Goal: Information Seeking & Learning: Learn about a topic

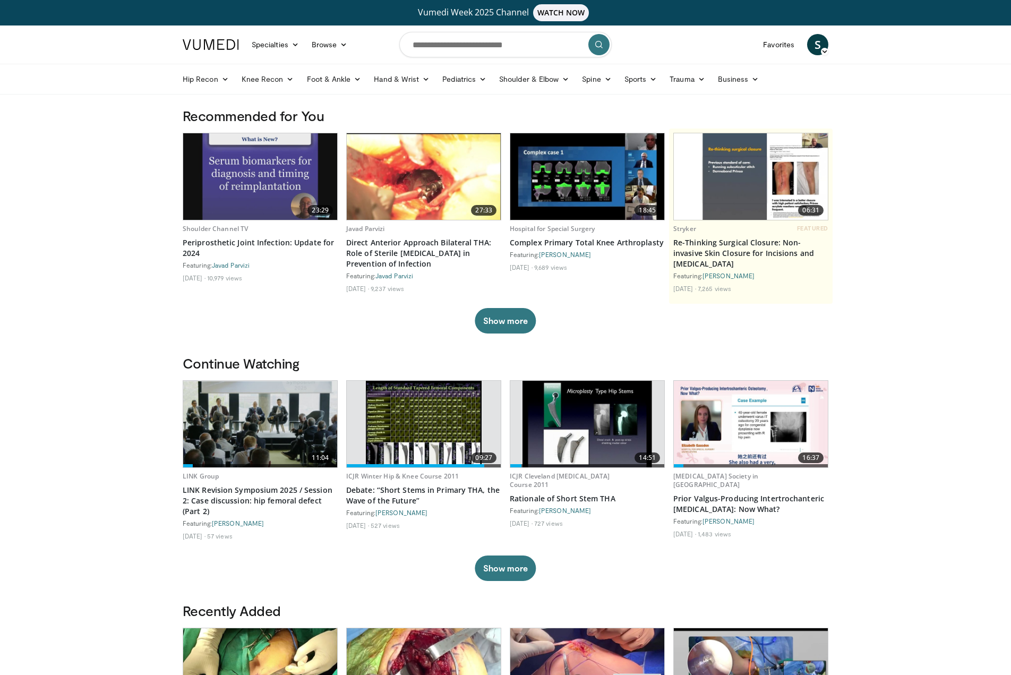
drag, startPoint x: 667, startPoint y: 12, endPoint x: 694, endPoint y: 1, distance: 28.8
click at [422, 49] on input "Search topics, interventions" at bounding box center [505, 44] width 212 height 25
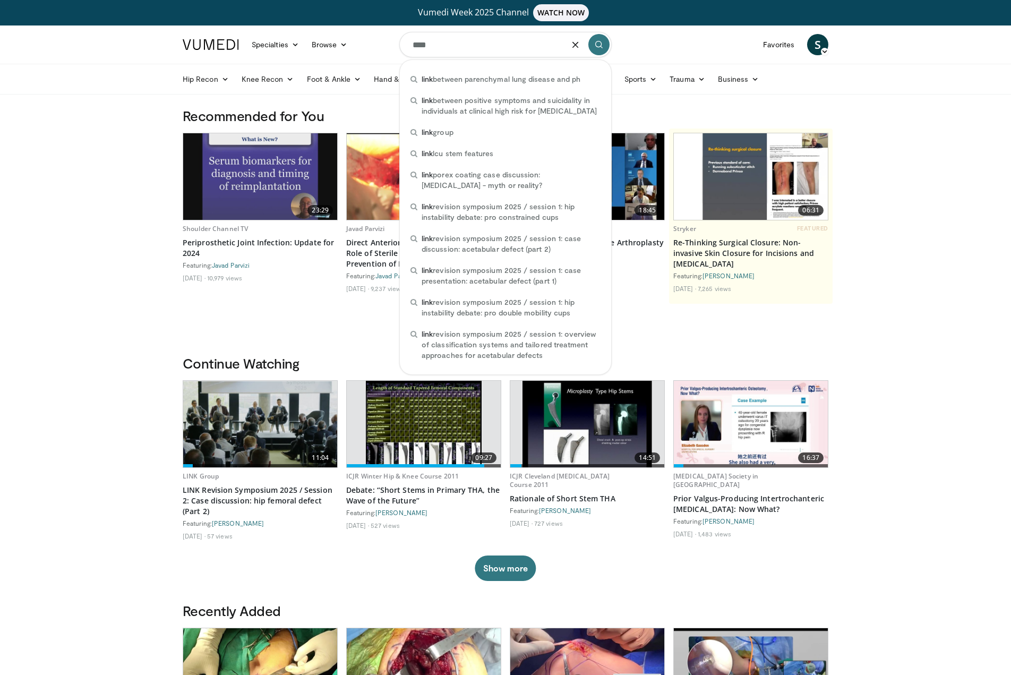
type input "****"
click at [601, 48] on icon "submit" at bounding box center [599, 44] width 8 height 8
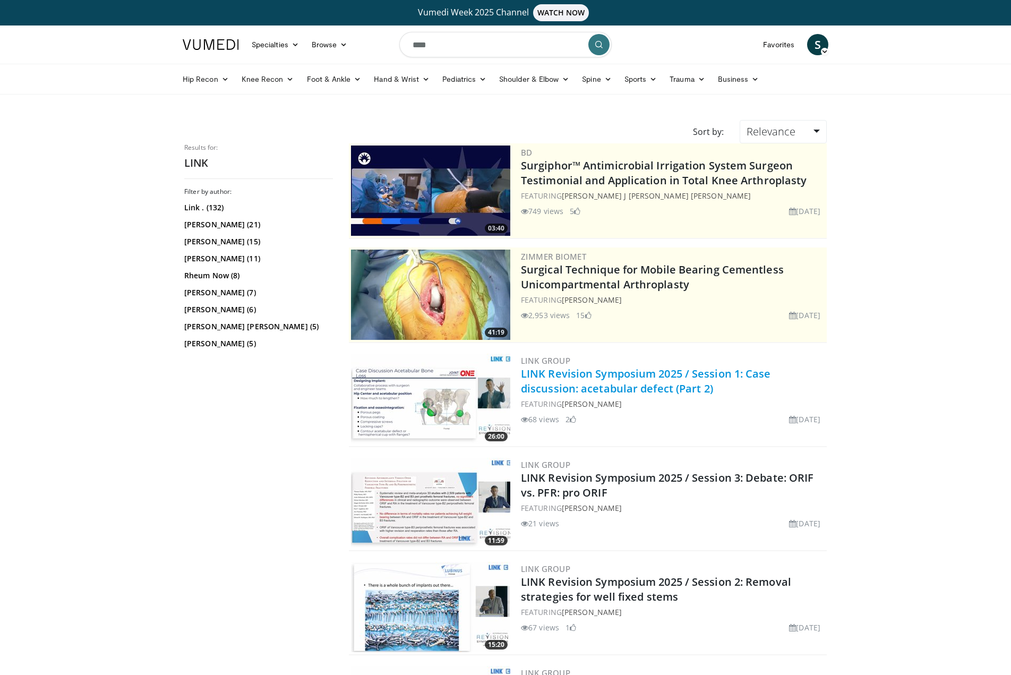
click at [567, 381] on link "LINK Revision Symposium 2025 / Session 1: Case discussion: acetabular defect (P…" at bounding box center [646, 380] width 250 height 29
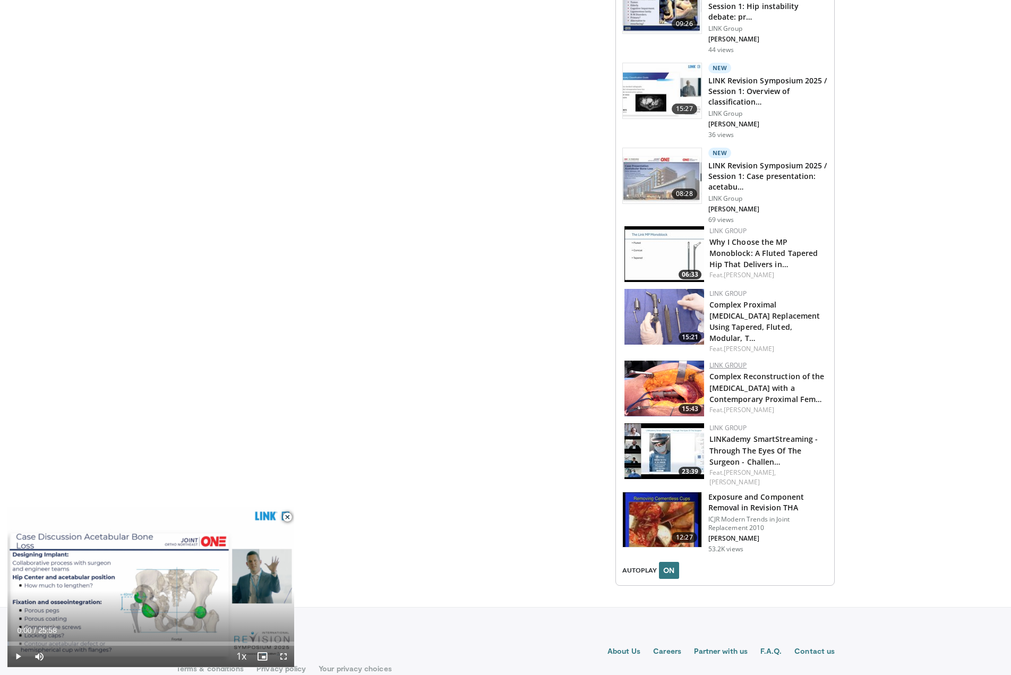
scroll to position [1073, 0]
click at [734, 493] on h3 "Exposure and Component Removal in Revision THA" at bounding box center [767, 503] width 119 height 21
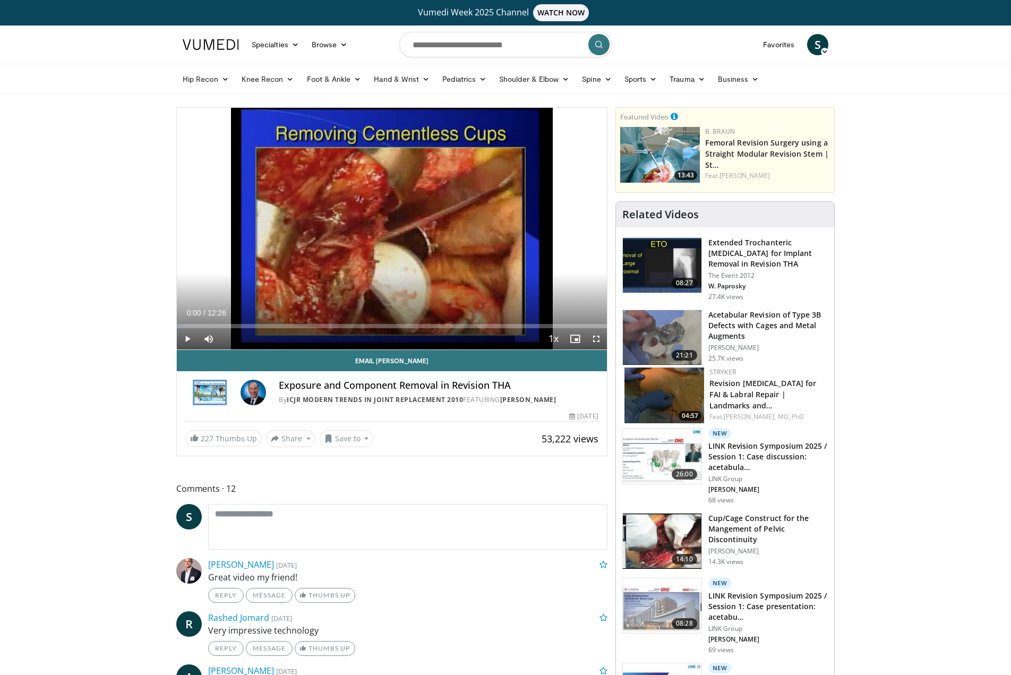
click at [187, 339] on span "Video Player" at bounding box center [187, 338] width 21 height 21
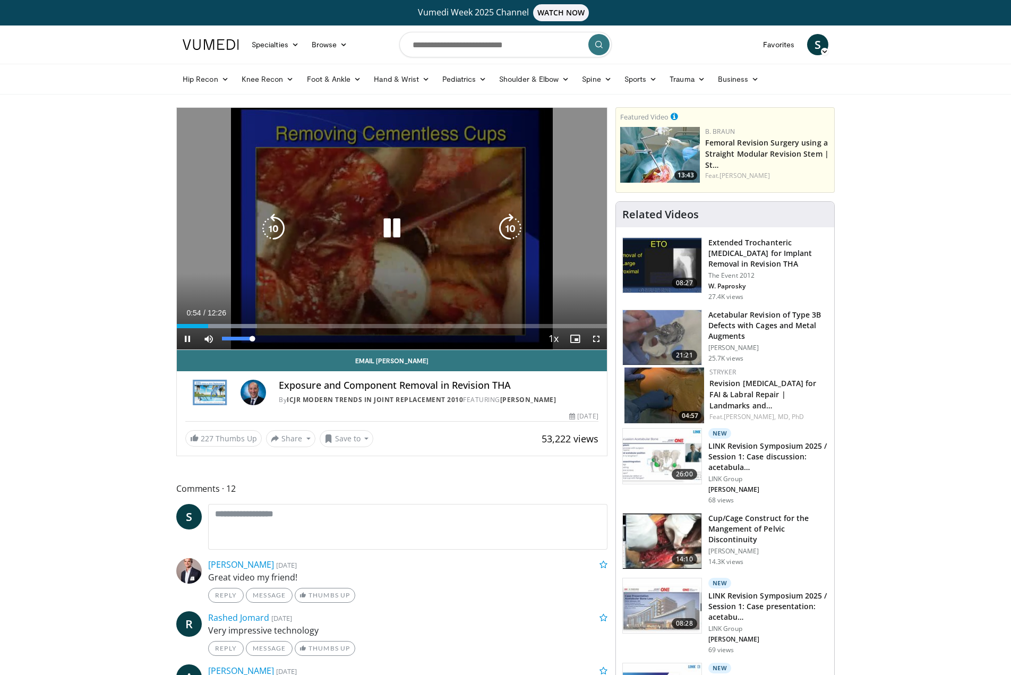
click at [211, 341] on span "Video Player" at bounding box center [208, 338] width 21 height 21
click at [343, 250] on div "10 seconds Tap to unmute" at bounding box center [392, 229] width 430 height 242
click at [394, 225] on icon "Video Player" at bounding box center [392, 228] width 30 height 30
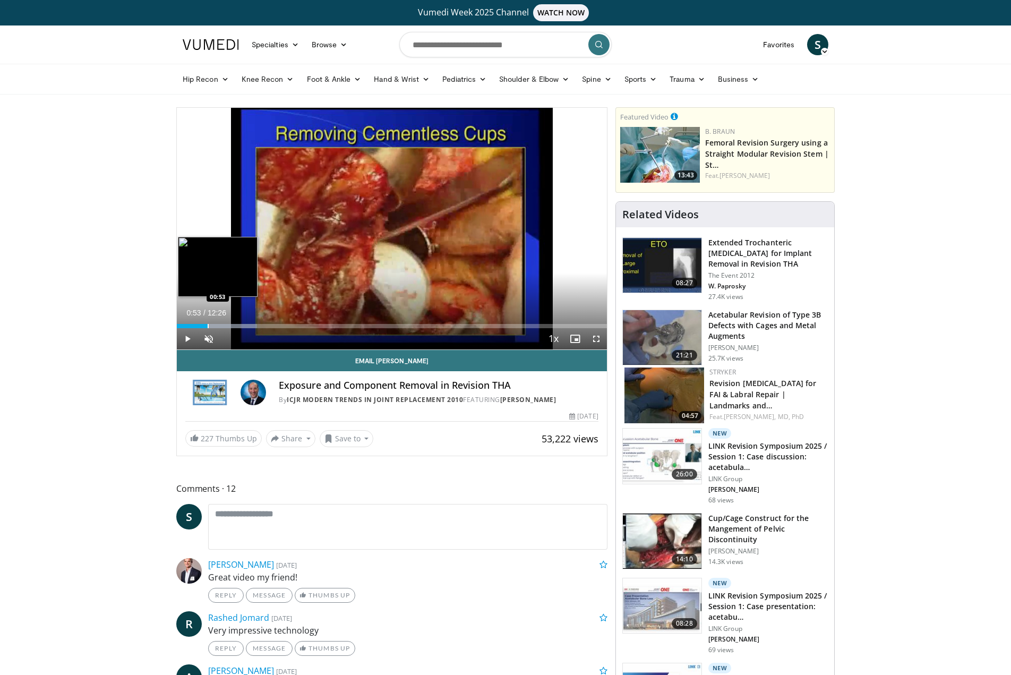
click at [208, 326] on div "Progress Bar" at bounding box center [208, 326] width 1 height 4
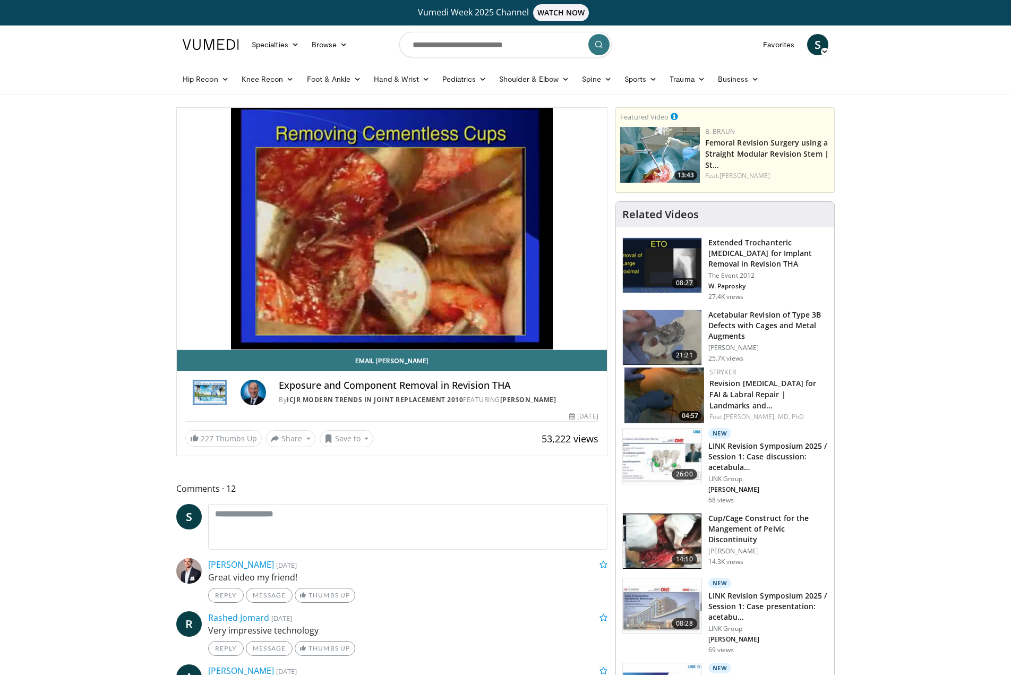
click at [209, 338] on div "10 seconds Tap to unmute" at bounding box center [392, 229] width 430 height 242
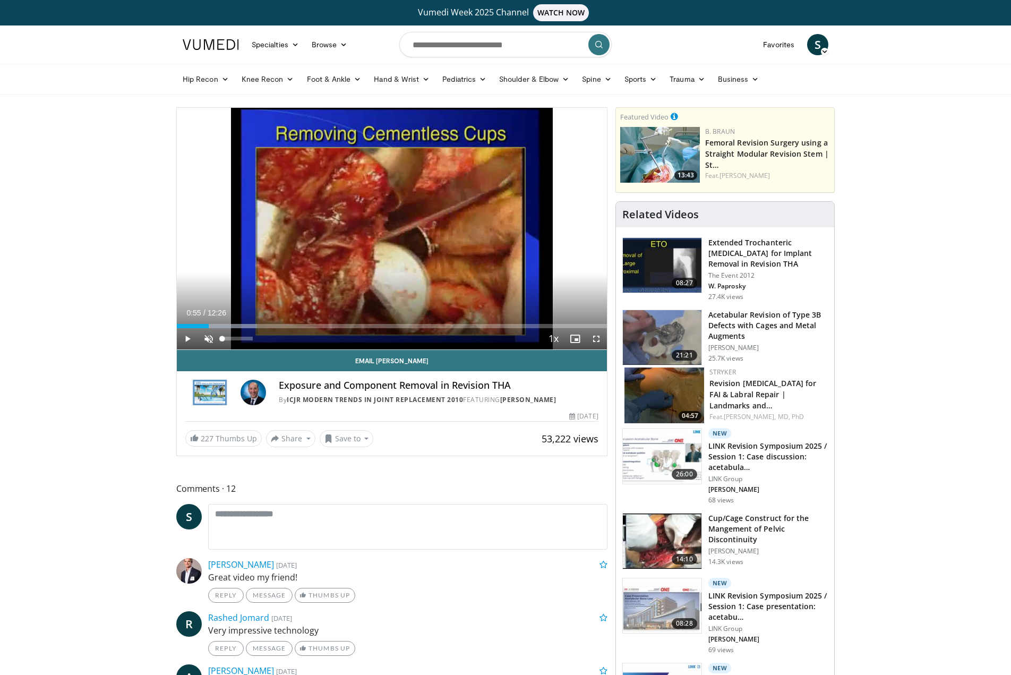
click at [208, 338] on span "Video Player" at bounding box center [208, 338] width 21 height 21
click at [189, 339] on span "Video Player" at bounding box center [187, 338] width 21 height 21
drag, startPoint x: 199, startPoint y: 326, endPoint x: 182, endPoint y: 327, distance: 16.5
click at [182, 327] on div "Loaded : 21.41% 00:10 00:10" at bounding box center [392, 326] width 430 height 4
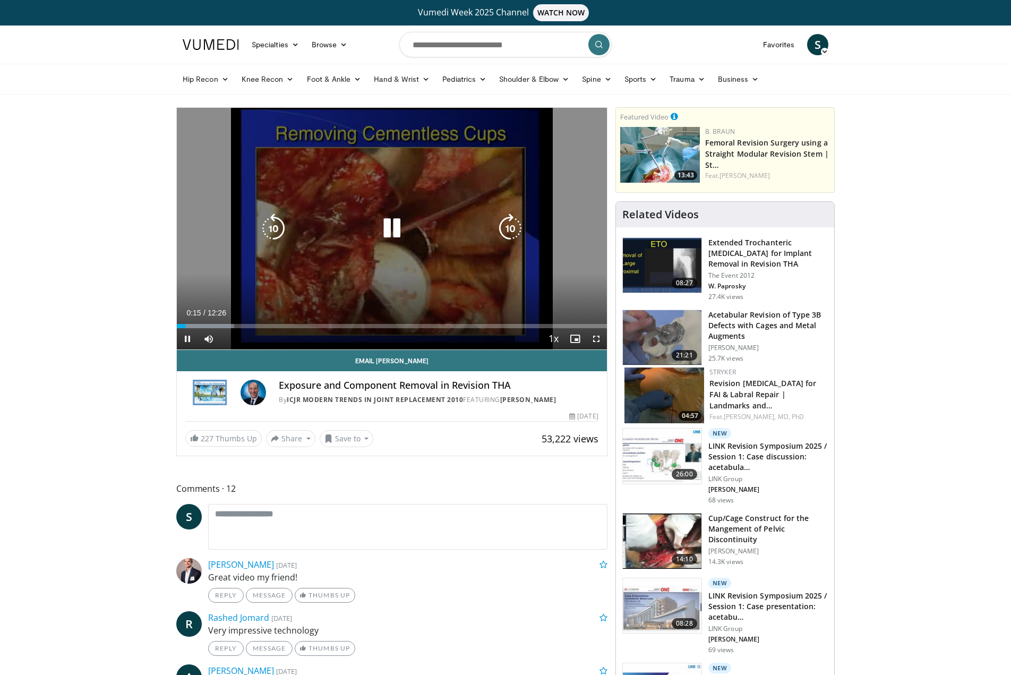
click at [594, 337] on span "Video Player" at bounding box center [596, 338] width 21 height 21
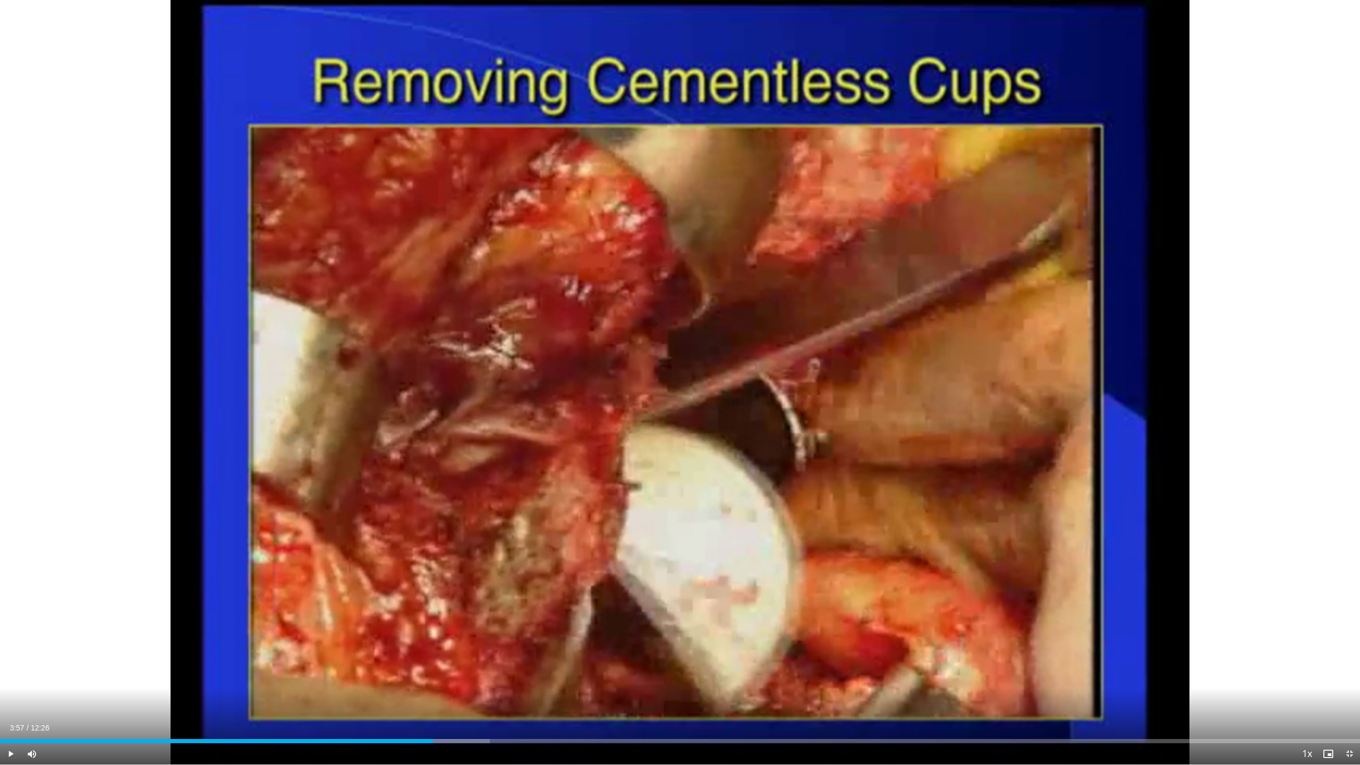
click at [716, 454] on div "10 seconds Tap to unmute" at bounding box center [680, 382] width 1360 height 764
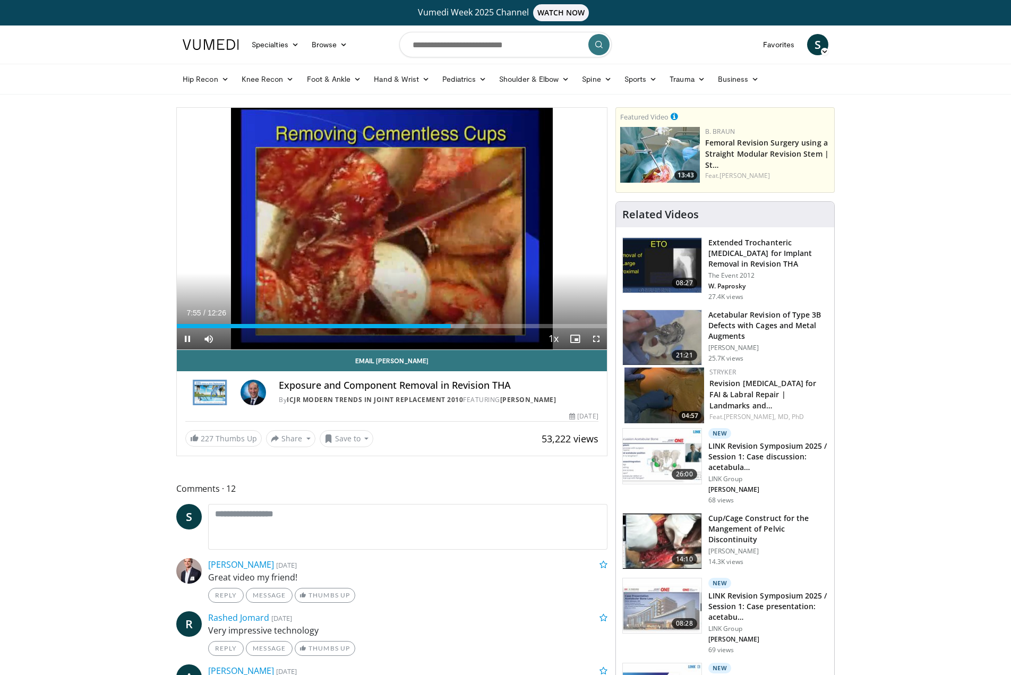
click at [185, 339] on span "Video Player" at bounding box center [187, 338] width 21 height 21
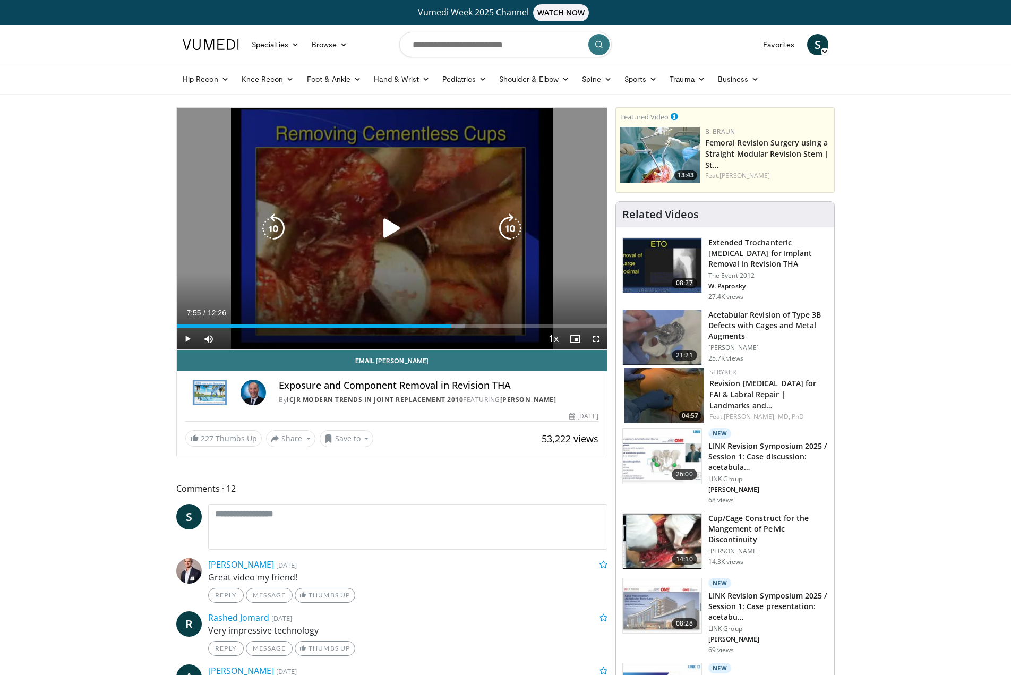
click at [187, 339] on span "Video Player" at bounding box center [187, 338] width 21 height 21
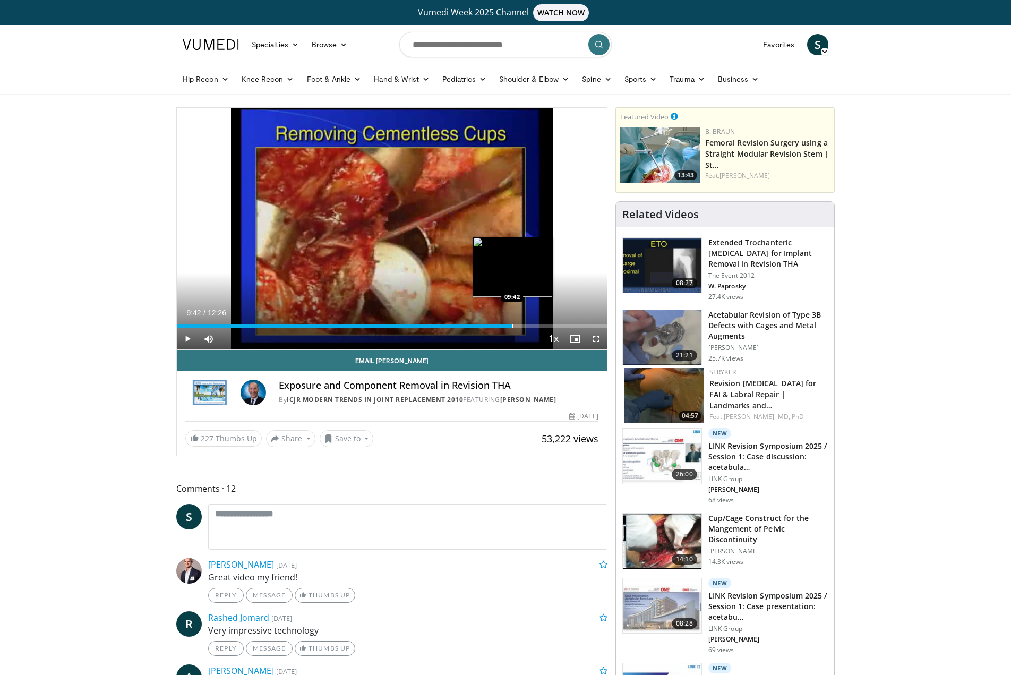
drag, startPoint x: 527, startPoint y: 327, endPoint x: 513, endPoint y: 328, distance: 14.4
click at [513, 328] on div "Progress Bar" at bounding box center [513, 326] width 1 height 4
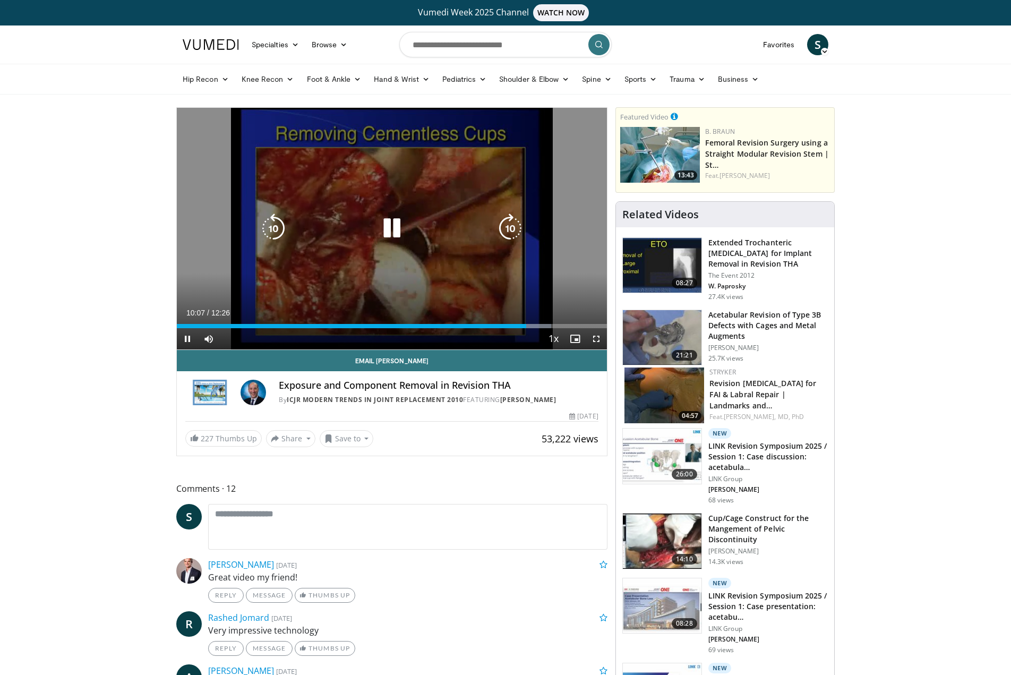
click at [389, 224] on icon "Video Player" at bounding box center [392, 228] width 30 height 30
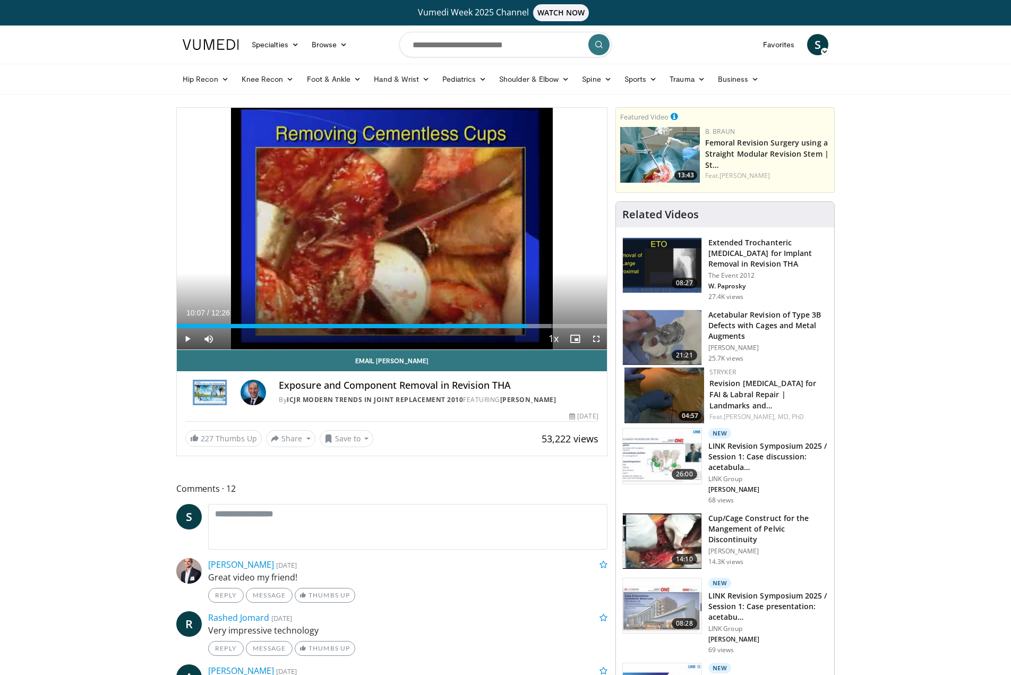
click at [595, 338] on span "Video Player" at bounding box center [596, 338] width 21 height 21
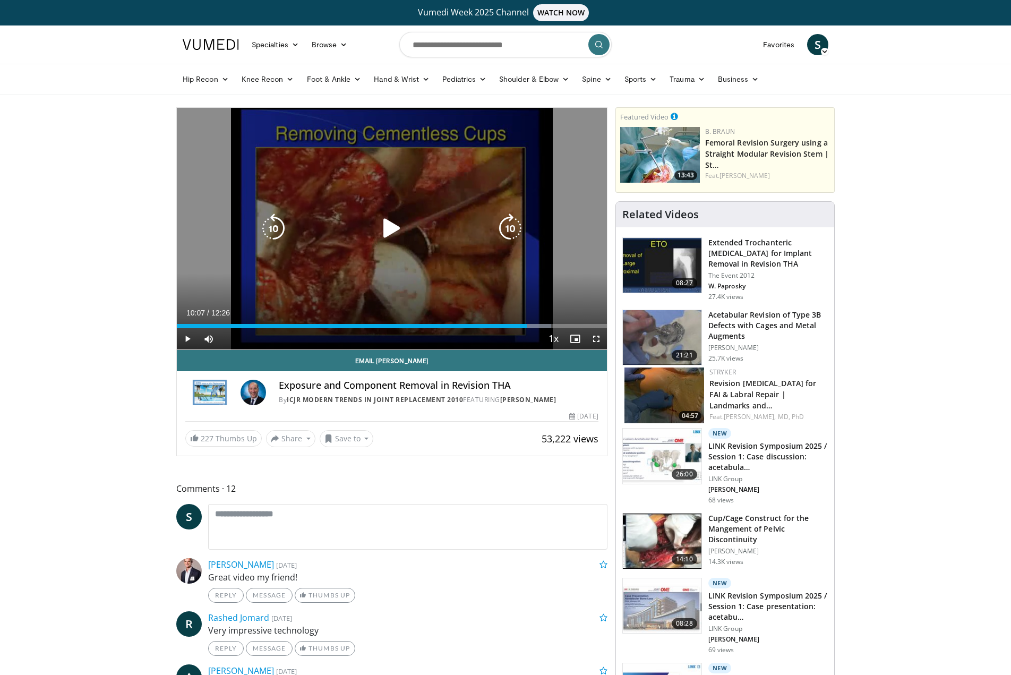
click at [391, 227] on icon "Video Player" at bounding box center [392, 228] width 30 height 30
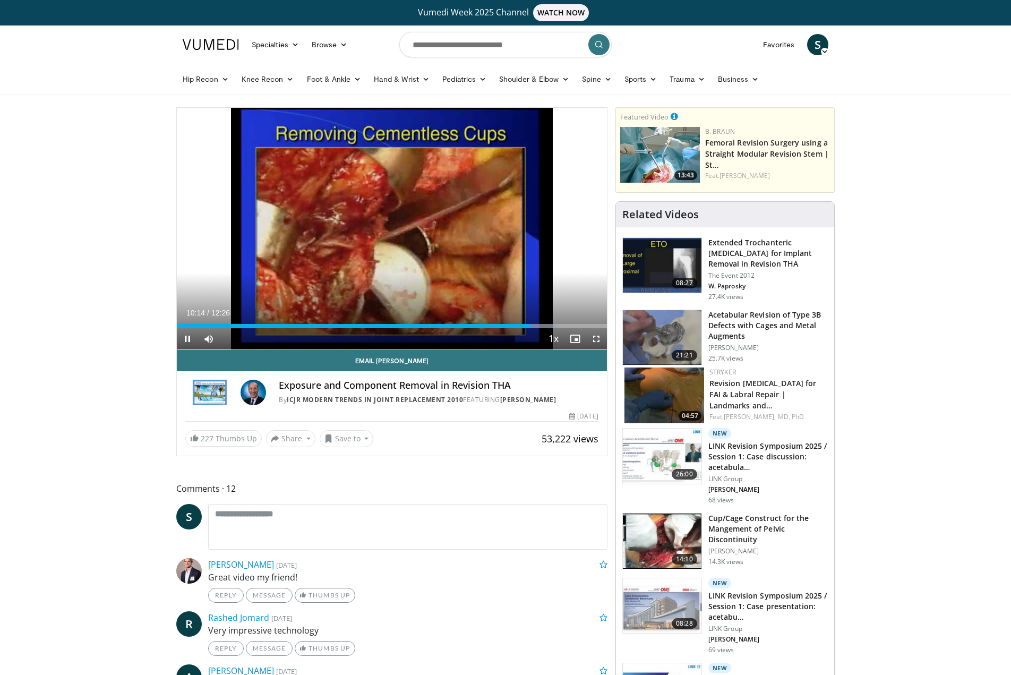
drag, startPoint x: 186, startPoint y: 336, endPoint x: 79, endPoint y: 125, distance: 235.9
click at [185, 335] on span "Video Player" at bounding box center [187, 338] width 21 height 21
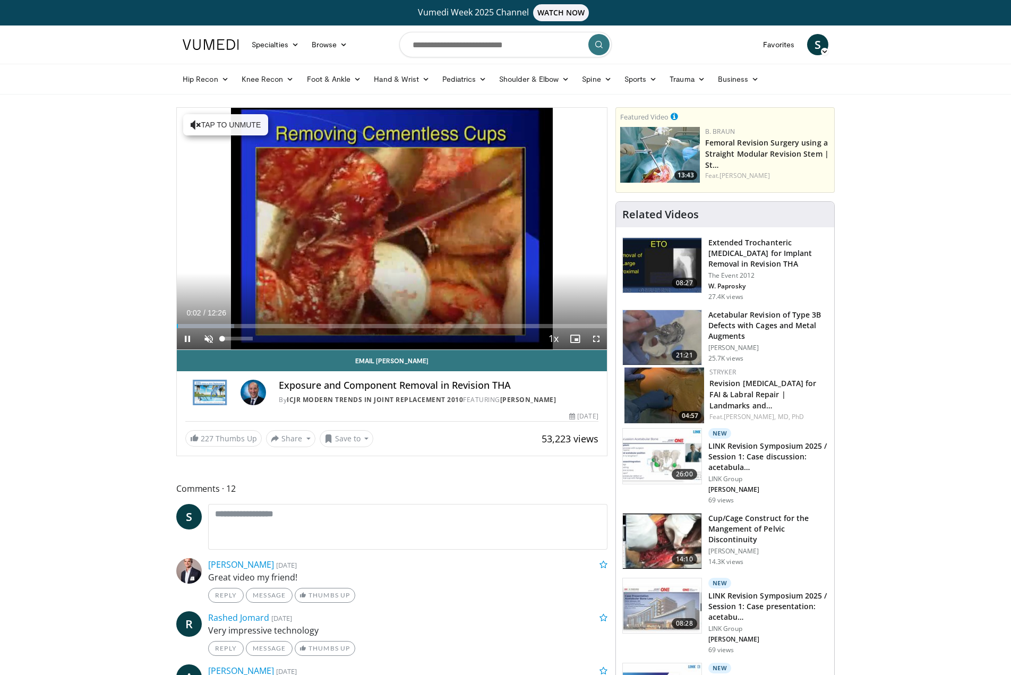
click at [210, 342] on span "Video Player" at bounding box center [208, 338] width 21 height 21
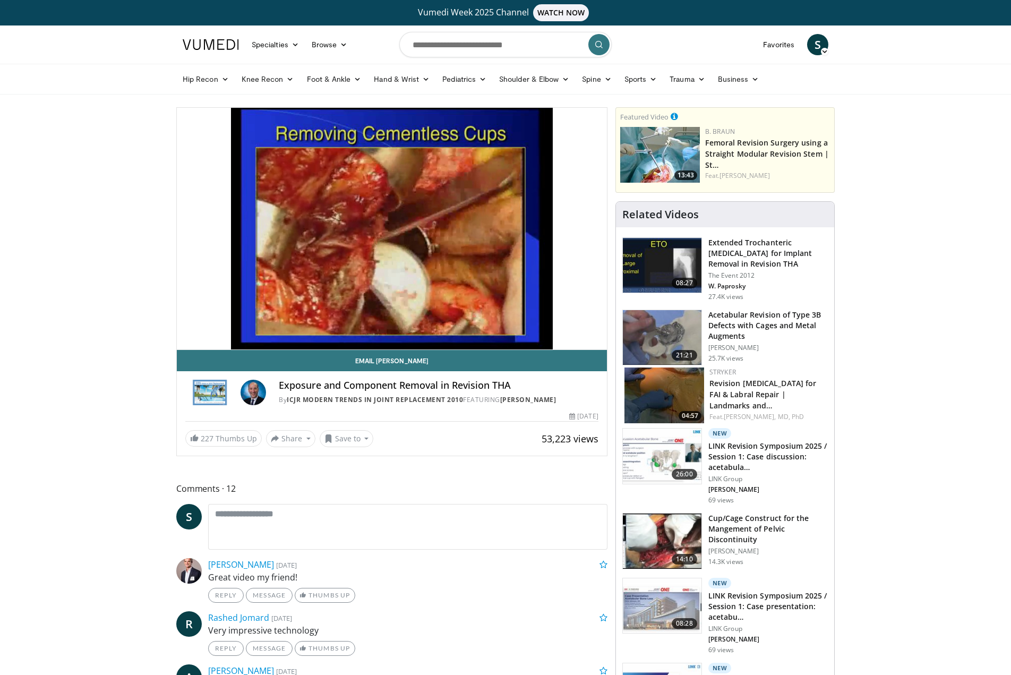
click at [189, 340] on div "10 seconds Tap to unmute" at bounding box center [392, 229] width 430 height 242
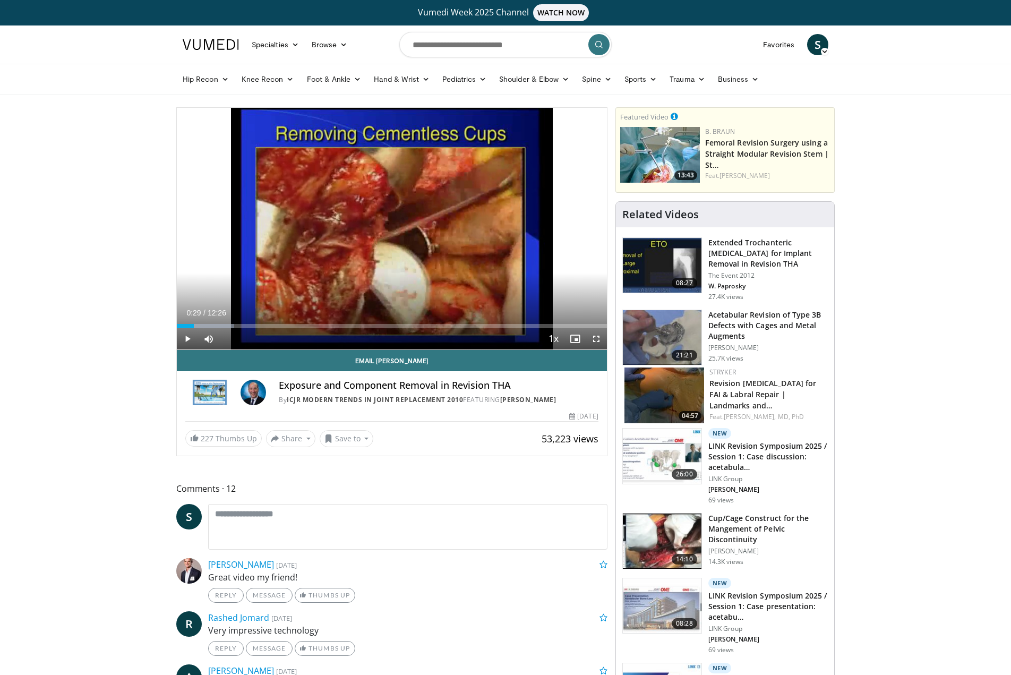
click at [189, 340] on span "Video Player" at bounding box center [187, 338] width 21 height 21
click at [188, 340] on span "Video Player" at bounding box center [187, 338] width 21 height 21
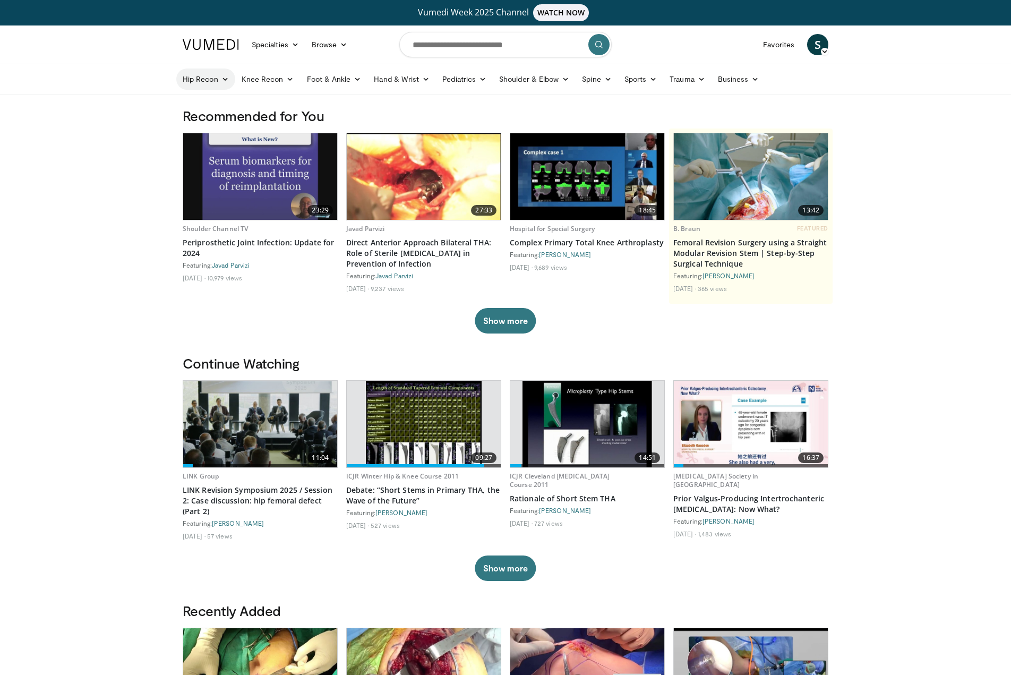
click at [225, 80] on icon at bounding box center [224, 78] width 7 height 7
click at [219, 101] on link "Hip Arthroplasty" at bounding box center [240, 104] width 126 height 17
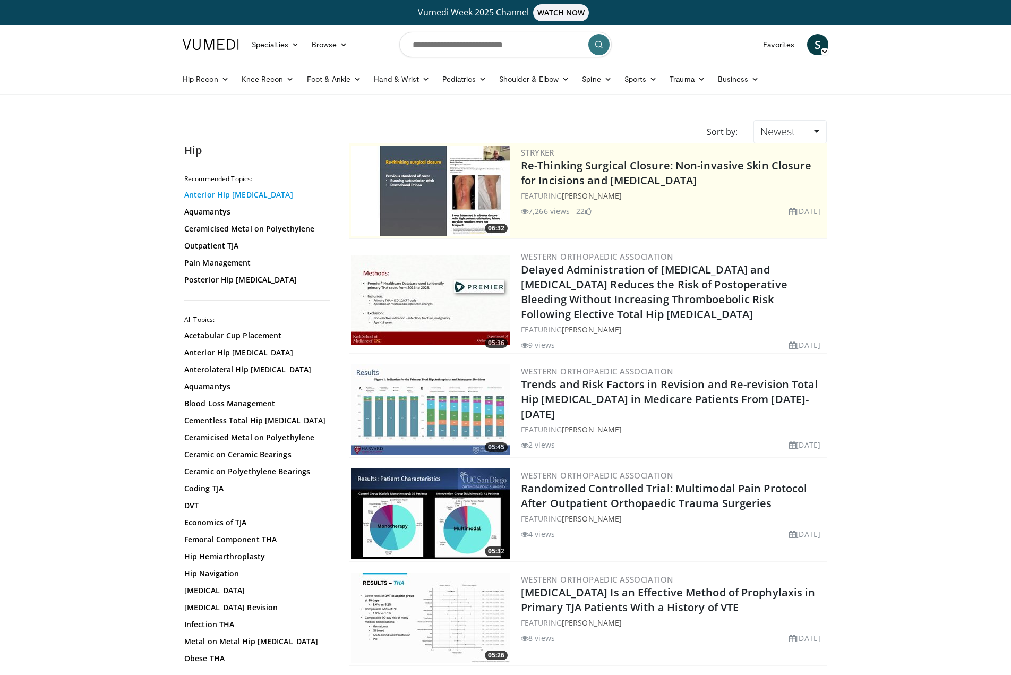
click at [237, 197] on link "Anterior Hip [MEDICAL_DATA]" at bounding box center [255, 195] width 143 height 11
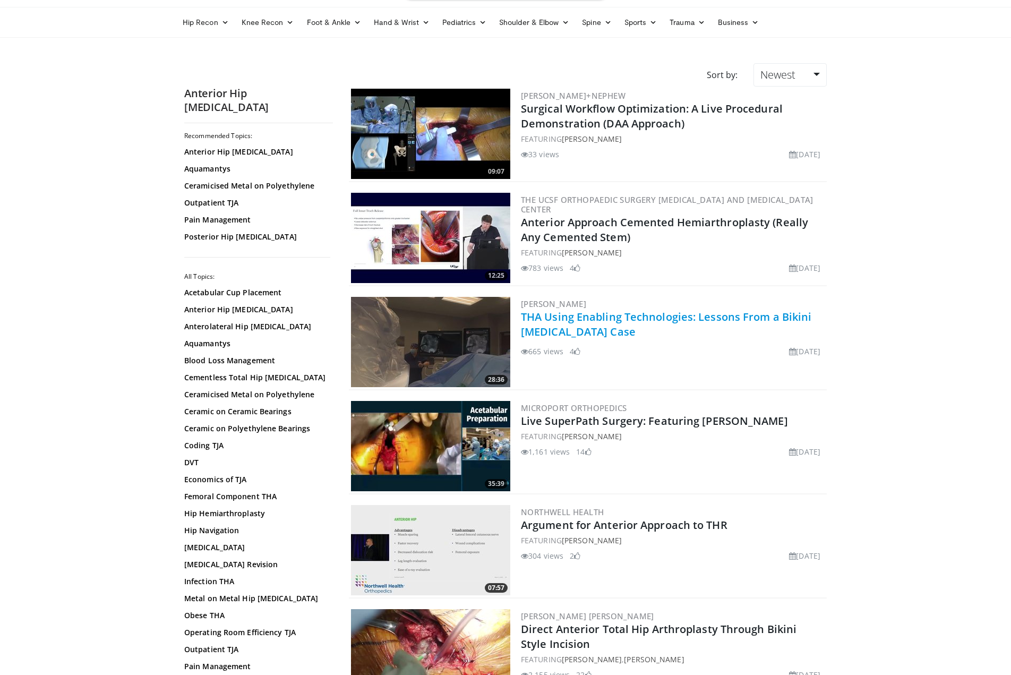
scroll to position [57, 0]
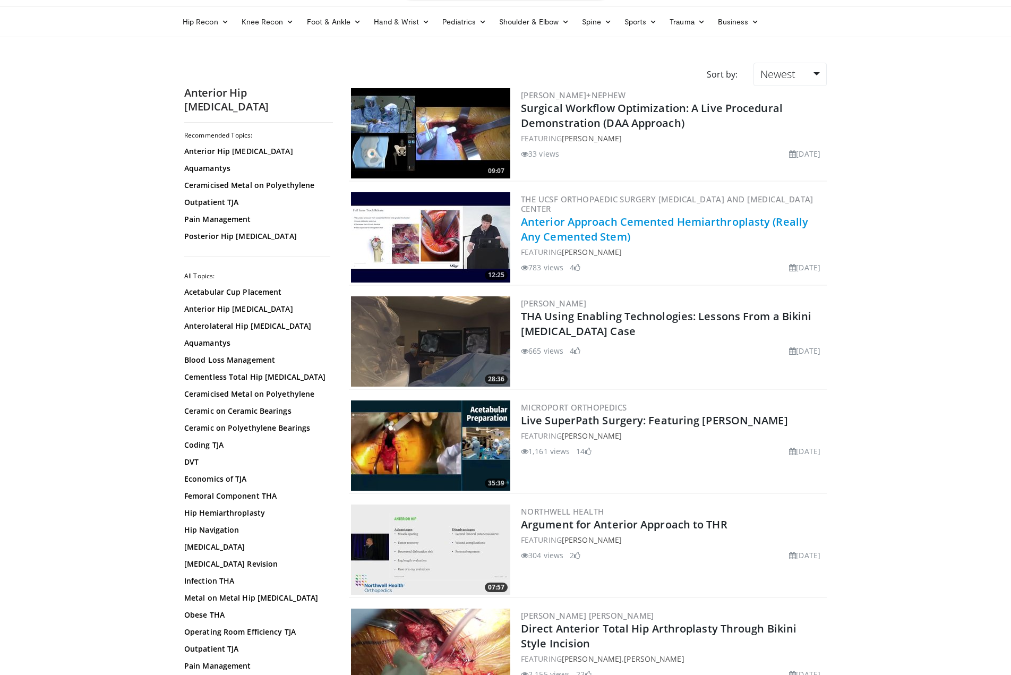
click at [566, 236] on link "Anterior Approach Cemented Hemiarthroplasty (Really Any Cemented Stem)" at bounding box center [664, 229] width 287 height 29
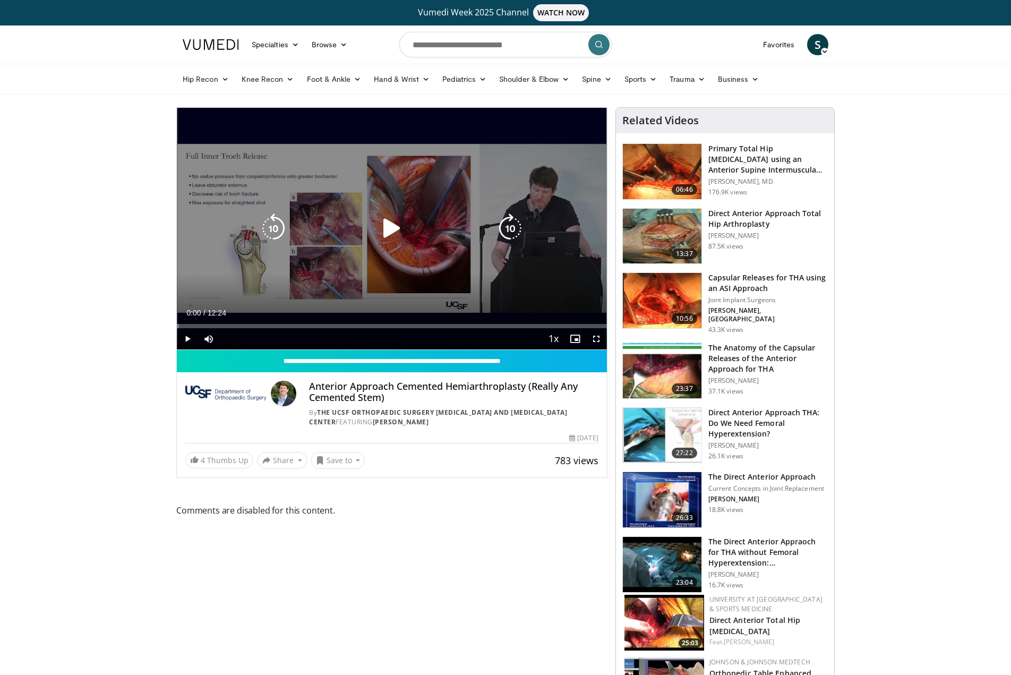
click at [389, 227] on icon "Video Player" at bounding box center [392, 228] width 30 height 30
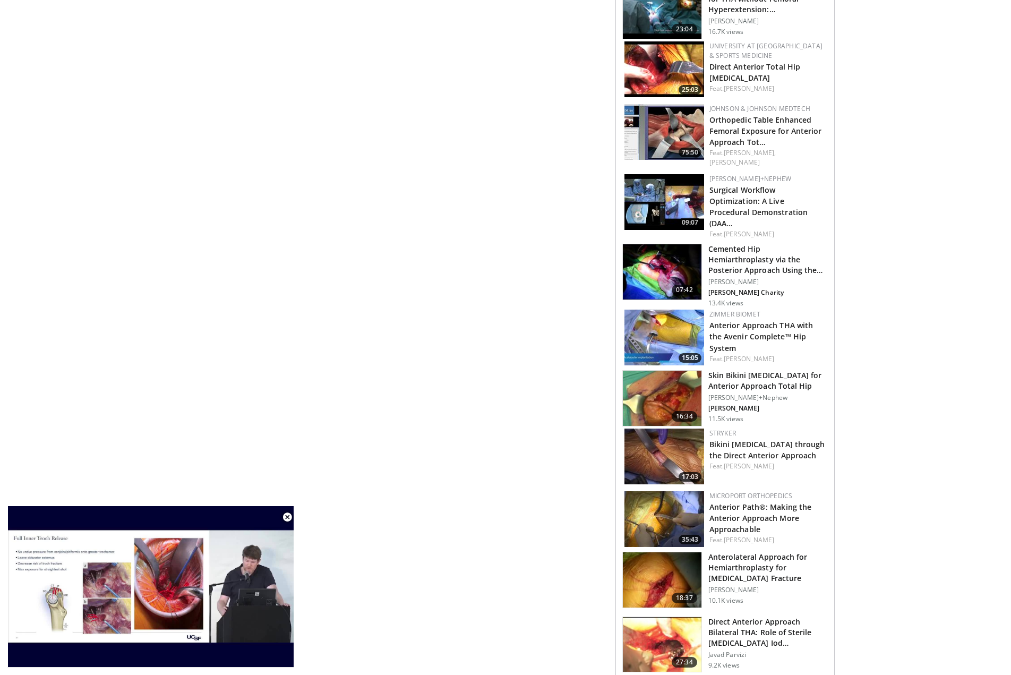
scroll to position [554, 0]
click at [728, 370] on h3 "Skin Bikini Incision for Anterior Approach Total Hip" at bounding box center [767, 380] width 119 height 21
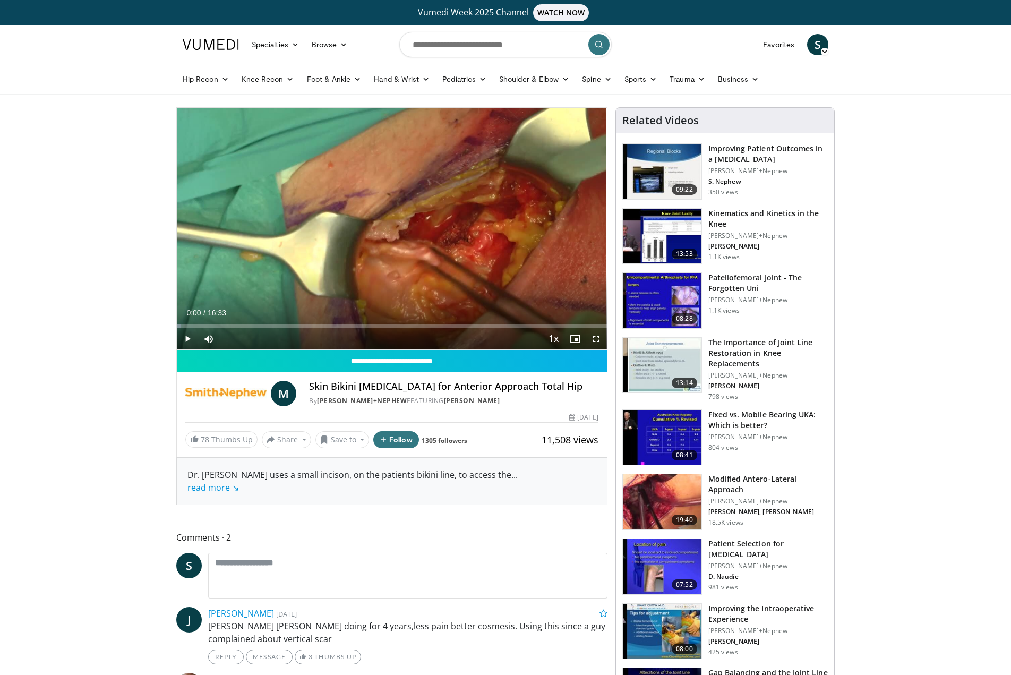
click at [186, 338] on span "Video Player" at bounding box center [187, 338] width 21 height 21
click at [189, 341] on span "Video Player" at bounding box center [187, 338] width 21 height 21
click at [188, 340] on span "Video Player" at bounding box center [187, 338] width 21 height 21
click at [187, 341] on video-js "**********" at bounding box center [392, 229] width 430 height 242
click at [188, 338] on span "Video Player" at bounding box center [187, 338] width 21 height 21
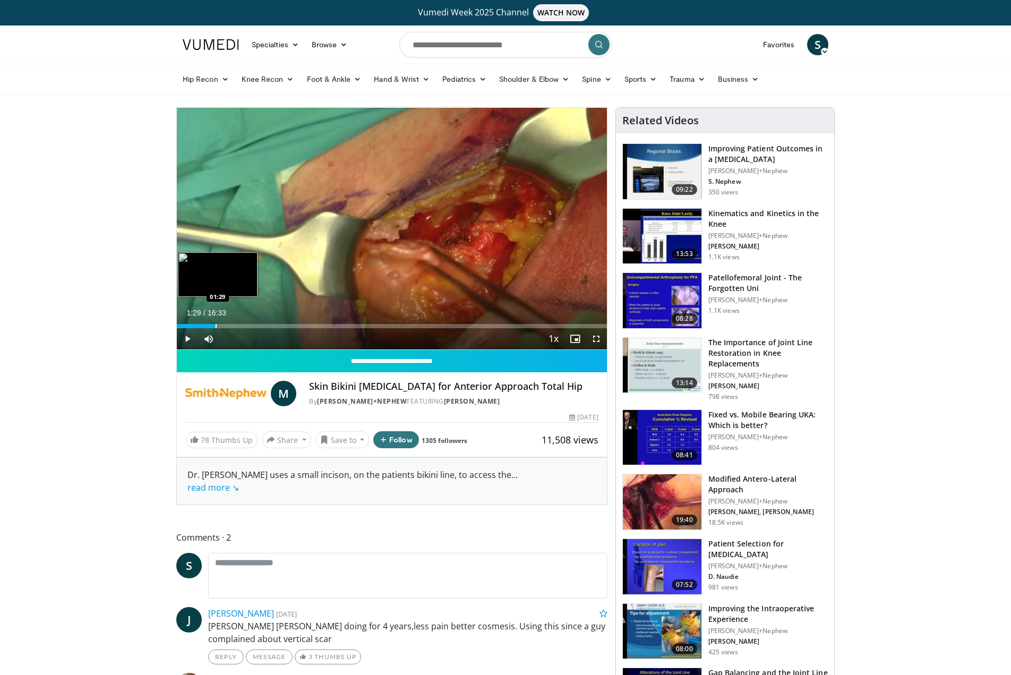
click at [216, 327] on div "Progress Bar" at bounding box center [216, 326] width 1 height 4
click at [596, 338] on span "Video Player" at bounding box center [596, 338] width 21 height 21
click at [187, 337] on span "Video Player" at bounding box center [187, 338] width 21 height 21
click at [189, 339] on span "Video Player" at bounding box center [187, 338] width 21 height 21
click at [596, 339] on span "Video Player" at bounding box center [596, 338] width 21 height 21
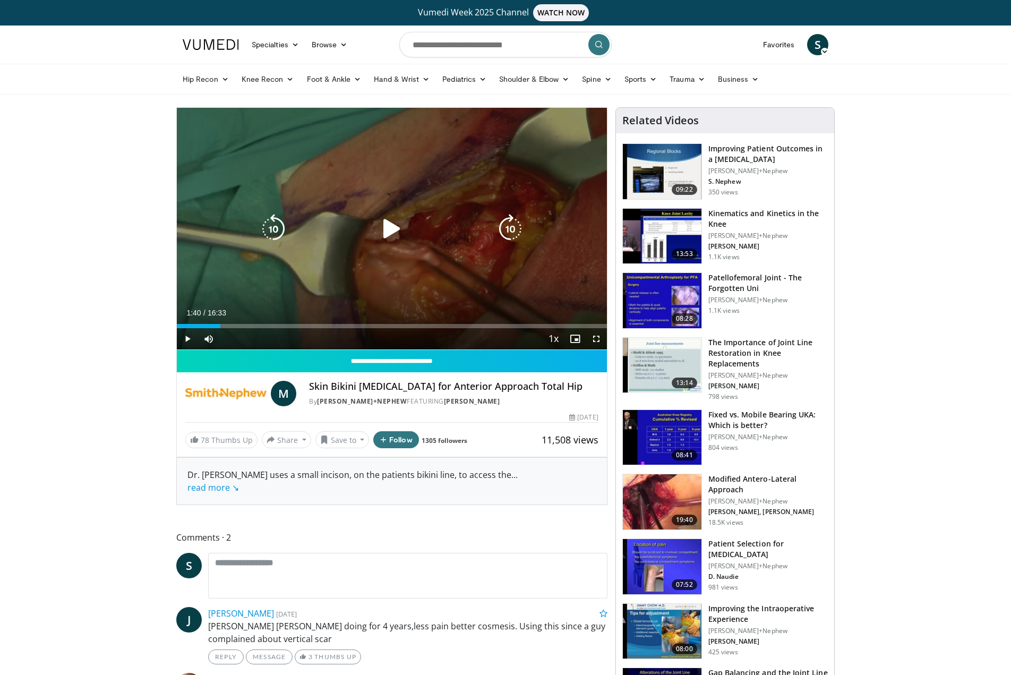
click at [491, 285] on div "10 seconds Tap to unmute" at bounding box center [392, 229] width 430 height 242
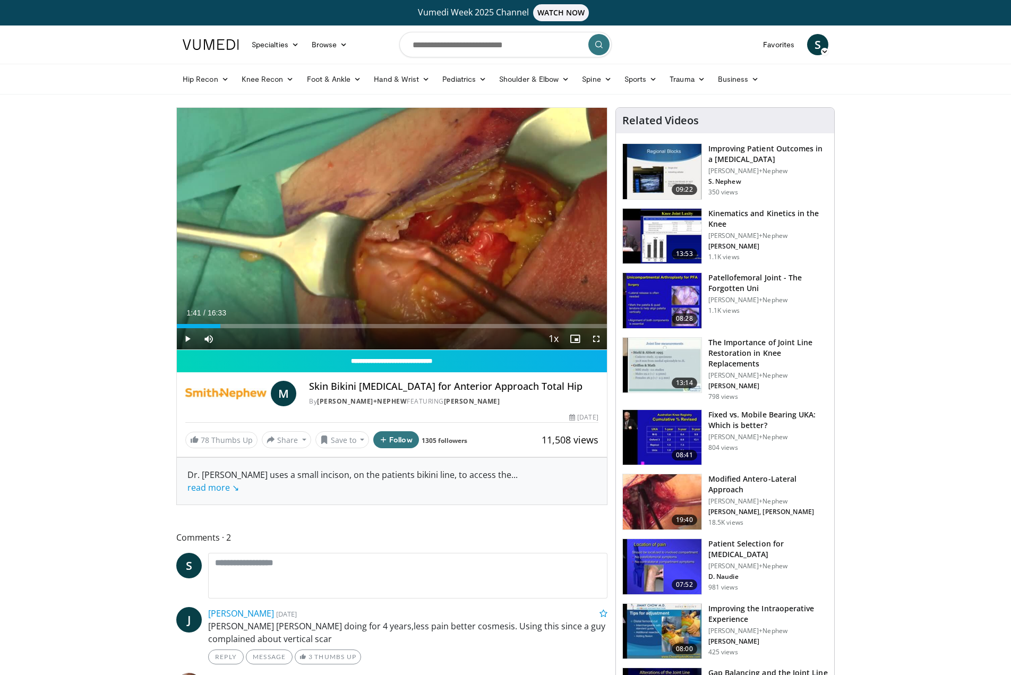
click at [595, 341] on span "Video Player" at bounding box center [596, 338] width 21 height 21
click at [187, 338] on span "Video Player" at bounding box center [187, 338] width 21 height 21
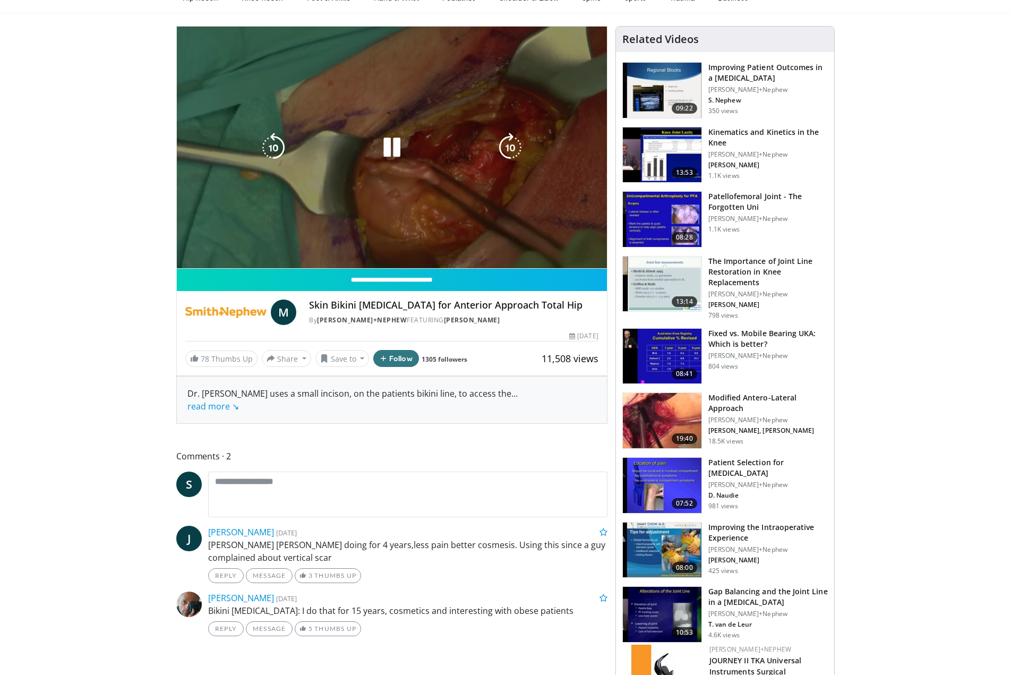
scroll to position [83, 0]
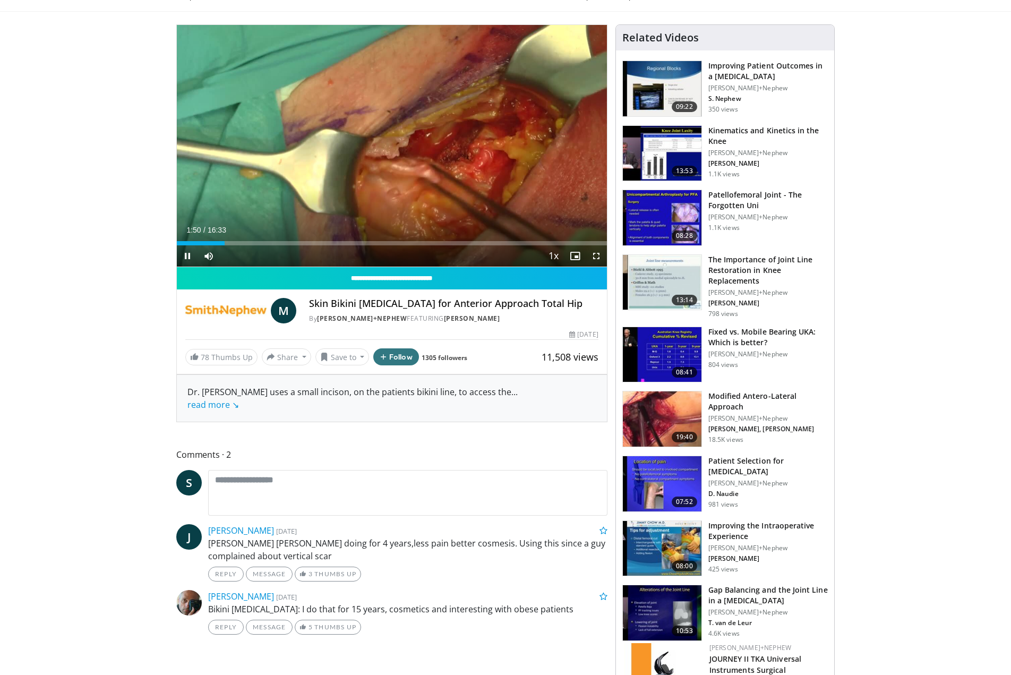
click at [188, 255] on span "Video Player" at bounding box center [187, 255] width 21 height 21
click at [187, 255] on span "Video Player" at bounding box center [187, 255] width 21 height 21
drag, startPoint x: 238, startPoint y: 243, endPoint x: 300, endPoint y: 244, distance: 61.6
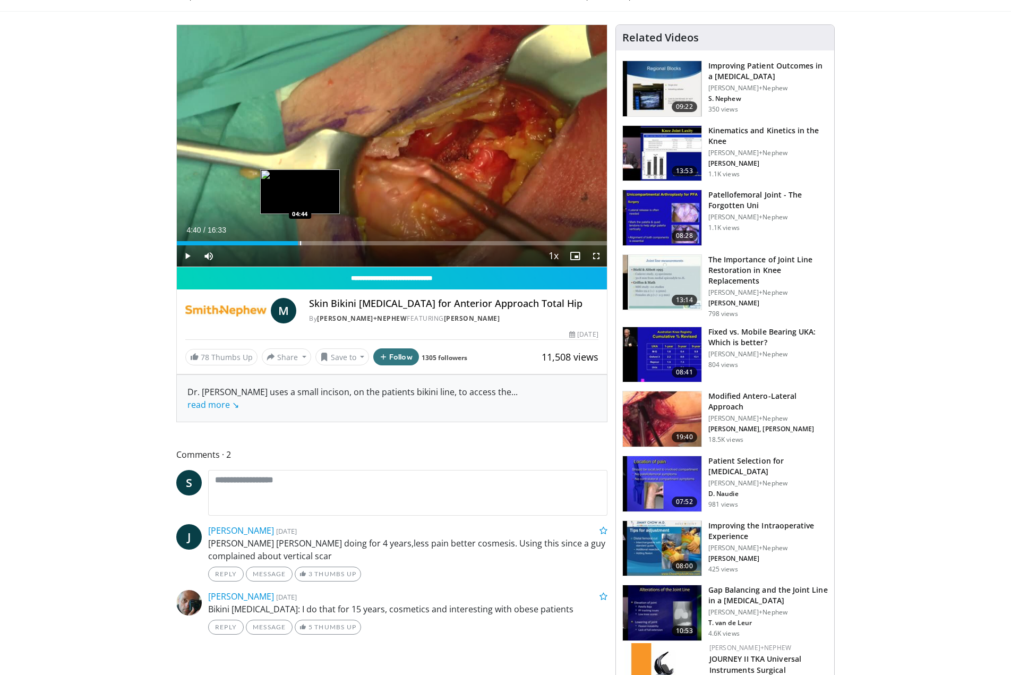
click at [300, 244] on div "Progress Bar" at bounding box center [300, 243] width 1 height 4
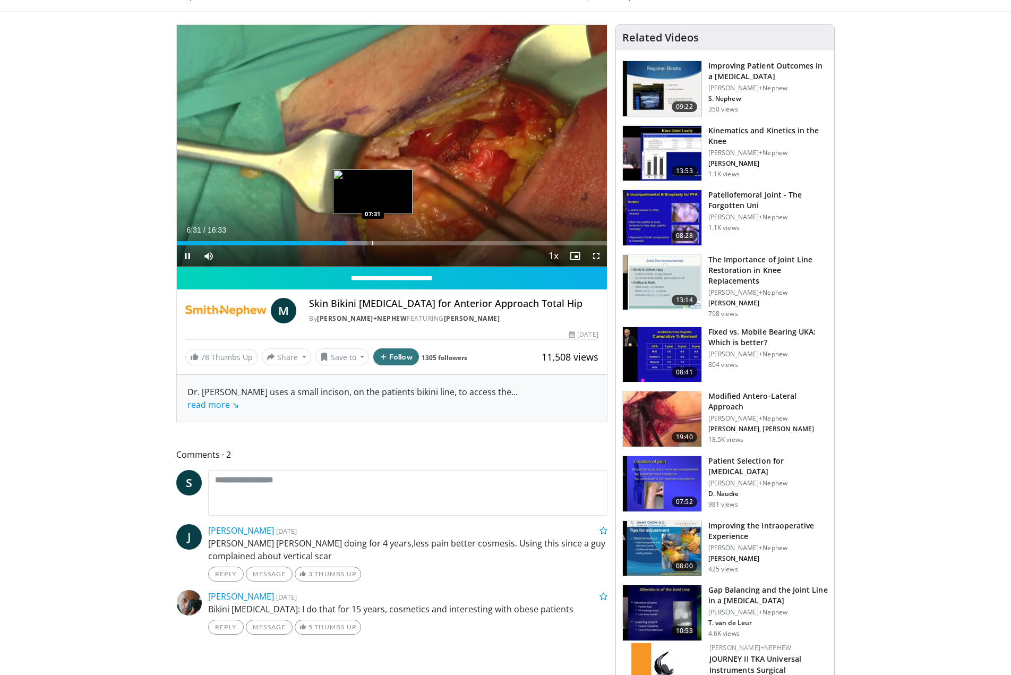
click at [373, 243] on div "Progress Bar" at bounding box center [372, 243] width 1 height 4
click at [404, 244] on div "Progress Bar" at bounding box center [404, 243] width 1 height 4
click at [412, 244] on div "Progress Bar" at bounding box center [412, 243] width 1 height 4
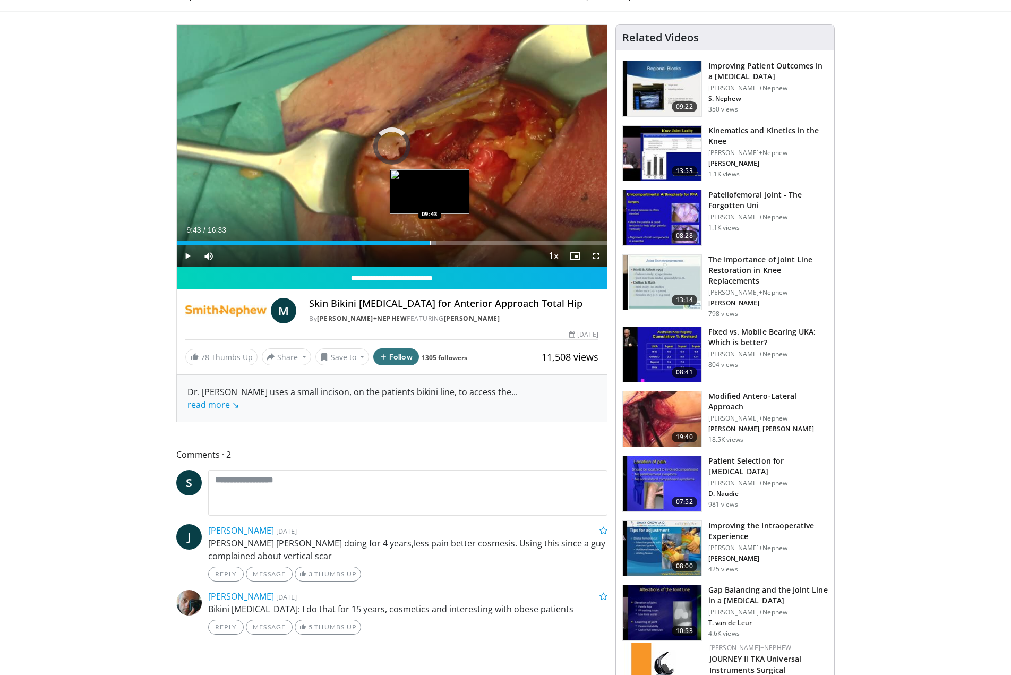
click at [430, 244] on div "Progress Bar" at bounding box center [430, 243] width 1 height 4
click at [435, 244] on div "Progress Bar" at bounding box center [435, 243] width 1 height 4
click at [442, 244] on div "Progress Bar" at bounding box center [442, 243] width 1 height 4
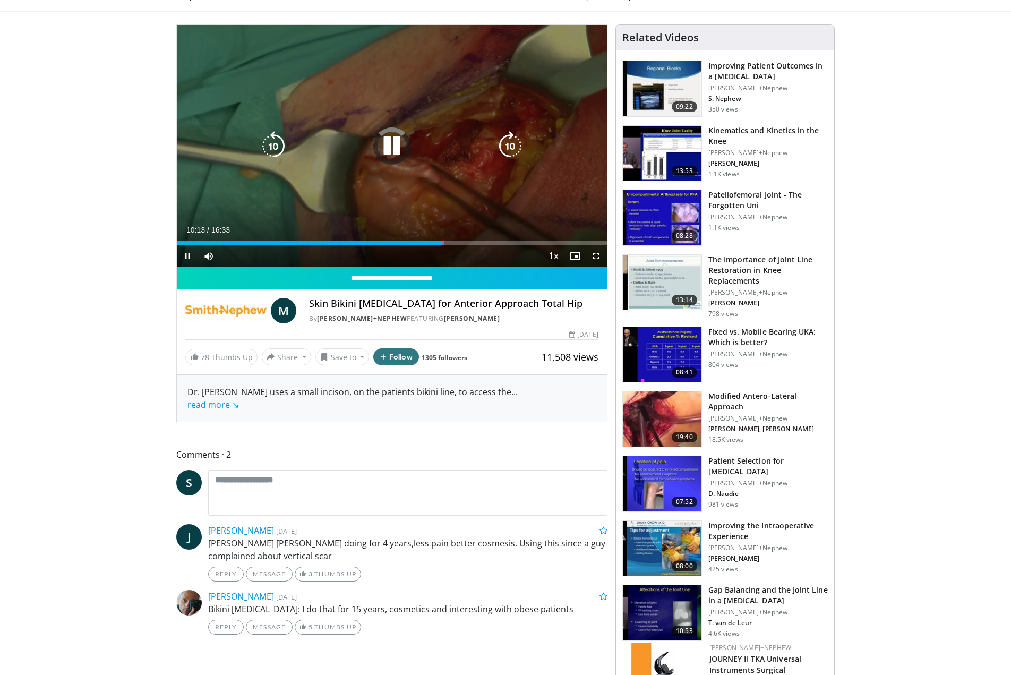
click at [449, 244] on video-js "**********" at bounding box center [392, 146] width 430 height 242
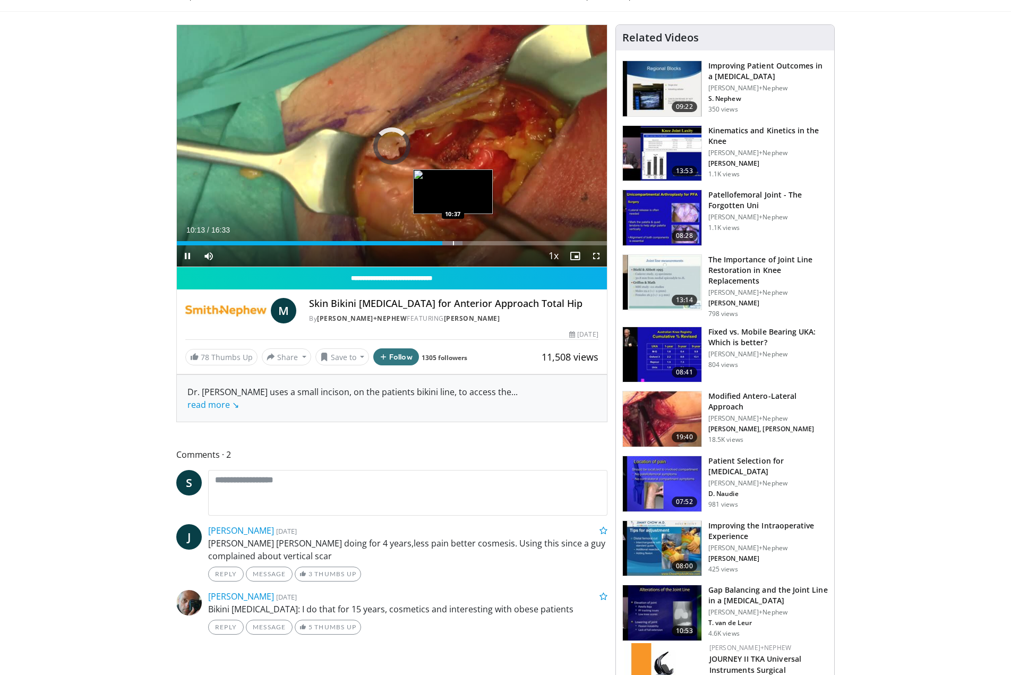
click at [453, 244] on div "Progress Bar" at bounding box center [453, 243] width 1 height 4
click at [469, 244] on div "Progress Bar" at bounding box center [469, 243] width 1 height 4
click at [481, 244] on div "Progress Bar" at bounding box center [481, 243] width 1 height 4
click at [498, 243] on div "Progress Bar" at bounding box center [498, 243] width 1 height 4
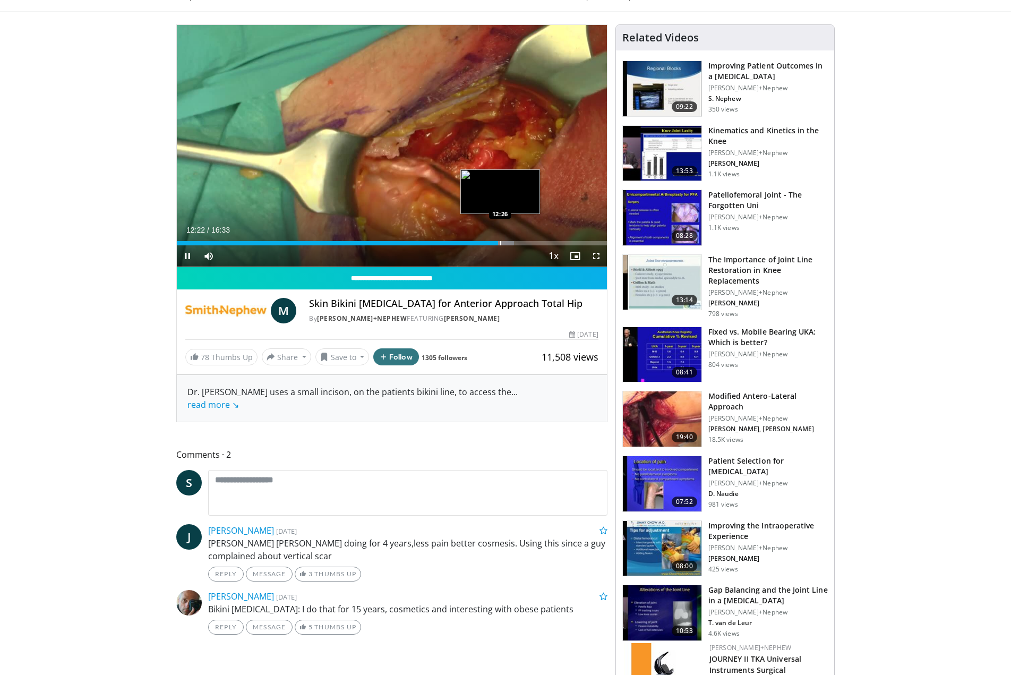
click at [500, 243] on div "Progress Bar" at bounding box center [500, 243] width 1 height 4
click at [517, 243] on div "Progress Bar" at bounding box center [517, 243] width 1 height 4
click at [531, 243] on div "Progress Bar" at bounding box center [531, 243] width 1 height 4
click at [539, 244] on div "Progress Bar" at bounding box center [539, 243] width 1 height 4
click at [544, 245] on div "Progress Bar" at bounding box center [544, 243] width 1 height 4
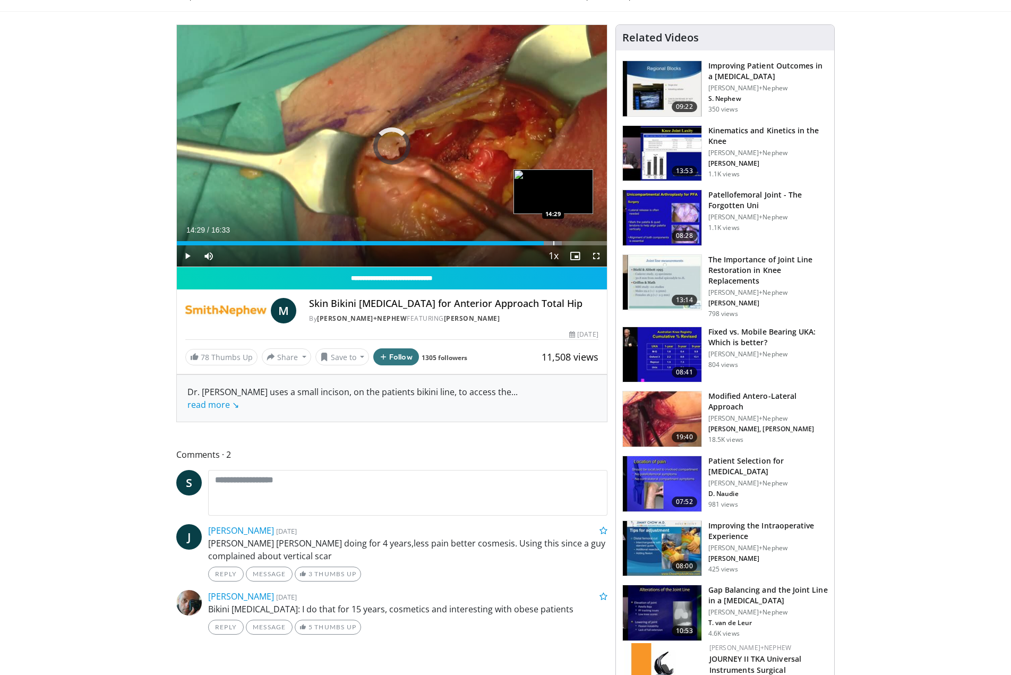
click at [553, 244] on div "Progress Bar" at bounding box center [553, 243] width 1 height 4
click at [573, 243] on div "Progress Bar" at bounding box center [573, 243] width 1 height 4
click at [577, 243] on div "Progress Bar" at bounding box center [577, 243] width 1 height 4
click at [588, 244] on div "Progress Bar" at bounding box center [588, 243] width 1 height 4
click at [189, 257] on span "Video Player" at bounding box center [187, 255] width 21 height 21
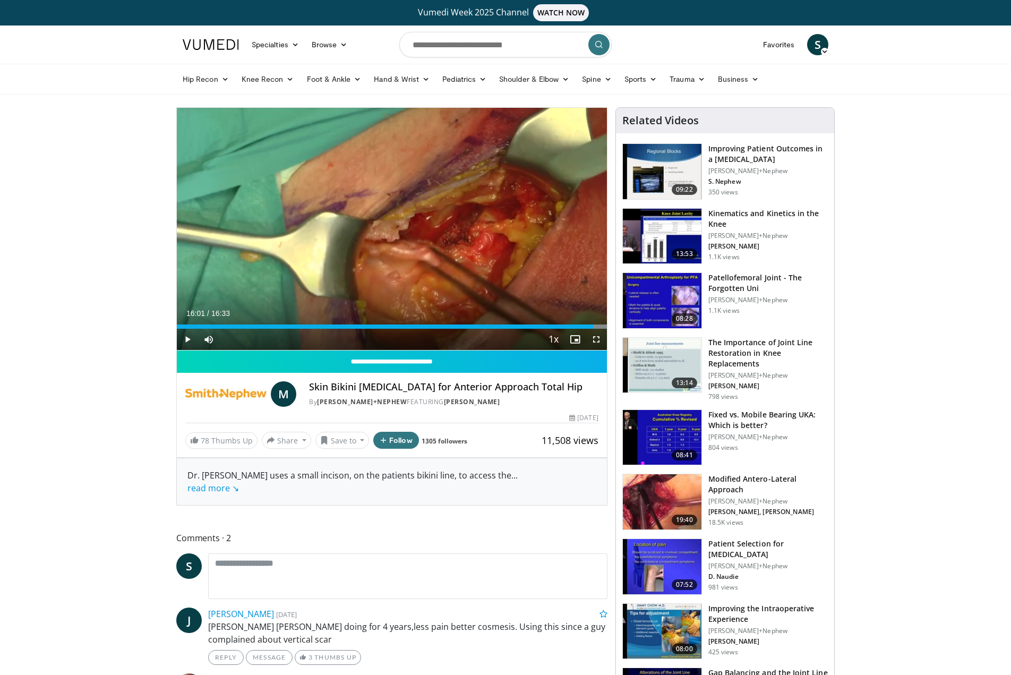
scroll to position [0, 0]
click at [426, 50] on input "Search topics, interventions" at bounding box center [505, 44] width 212 height 25
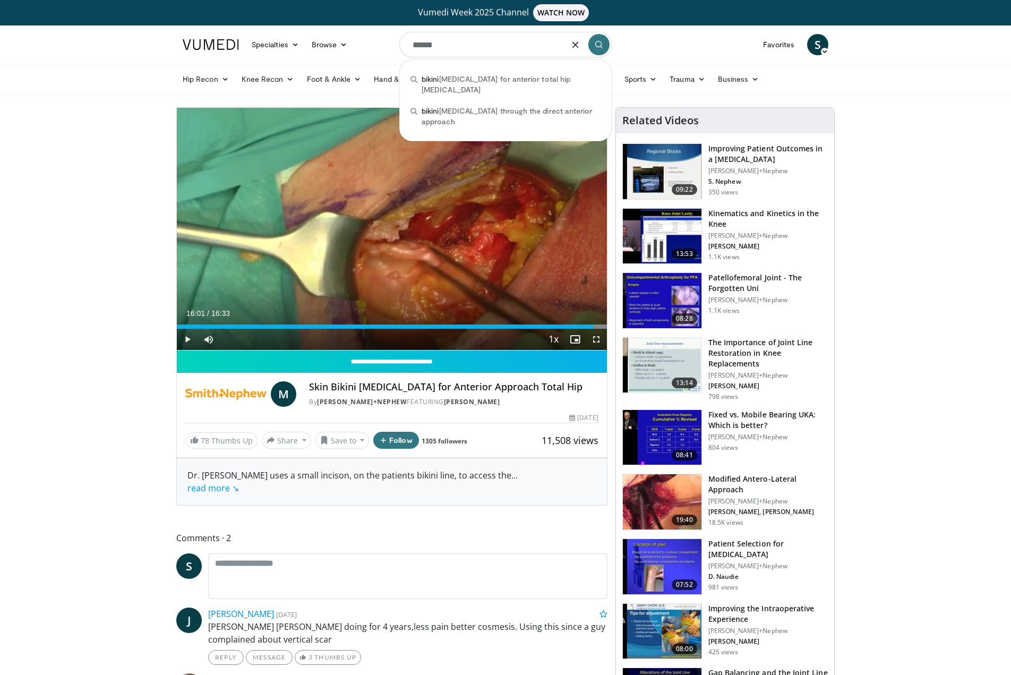
click at [491, 106] on span "bikini incision through the direct anterior approach" at bounding box center [511, 116] width 179 height 21
type input "**********"
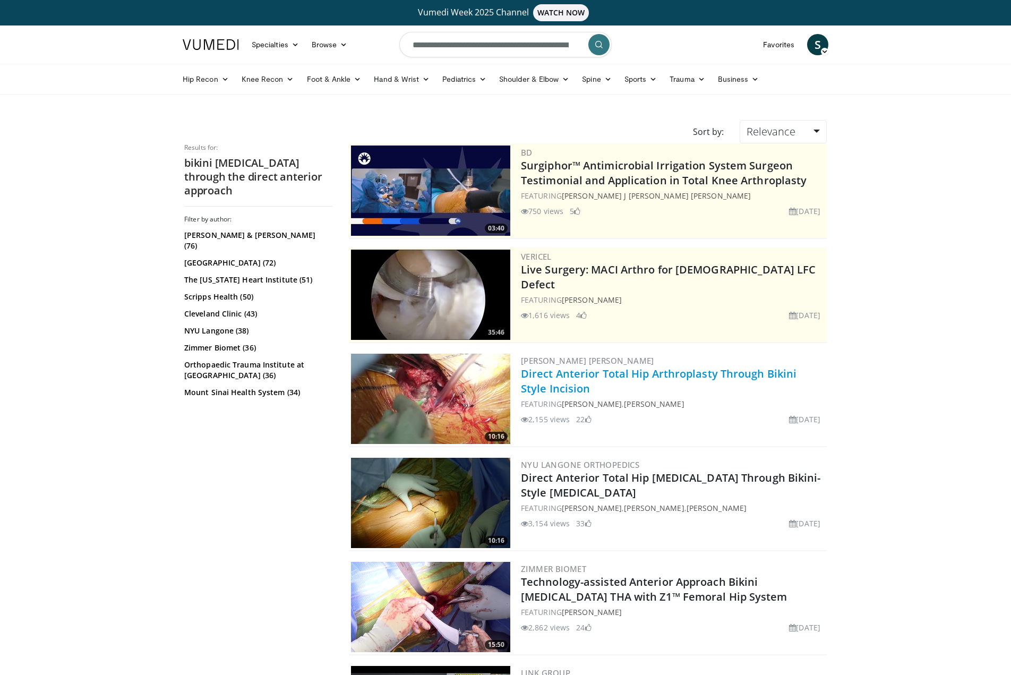
click at [549, 380] on link "Direct Anterior Total Hip Arthroplasty Through Bikini Style Incision" at bounding box center [659, 380] width 276 height 29
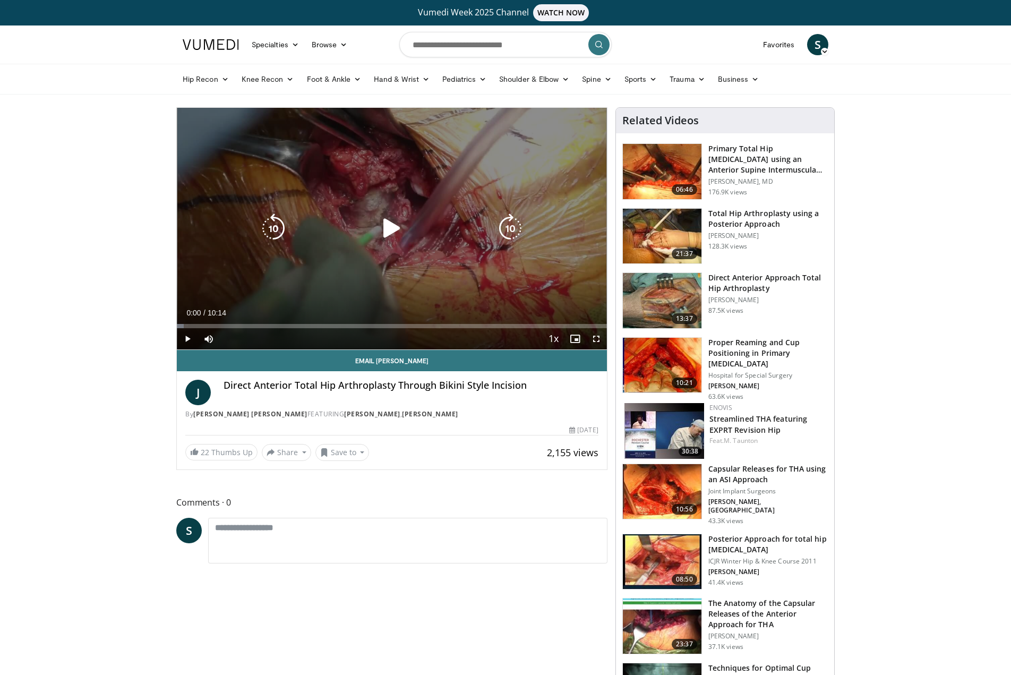
click at [385, 226] on icon "Video Player" at bounding box center [392, 228] width 30 height 30
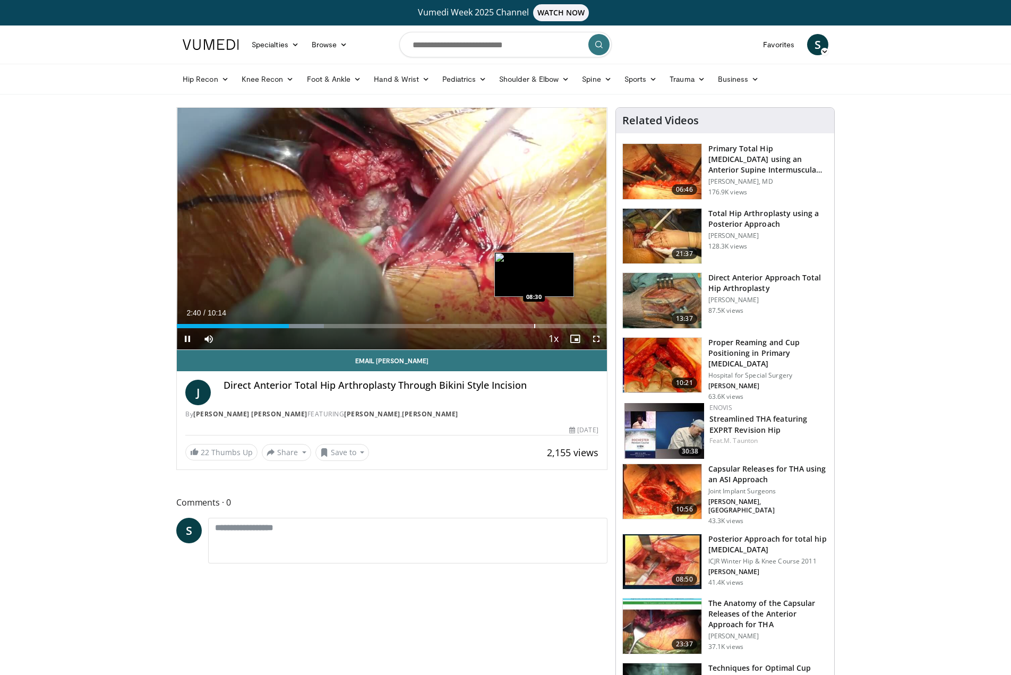
click at [534, 326] on div "Progress Bar" at bounding box center [534, 326] width 1 height 4
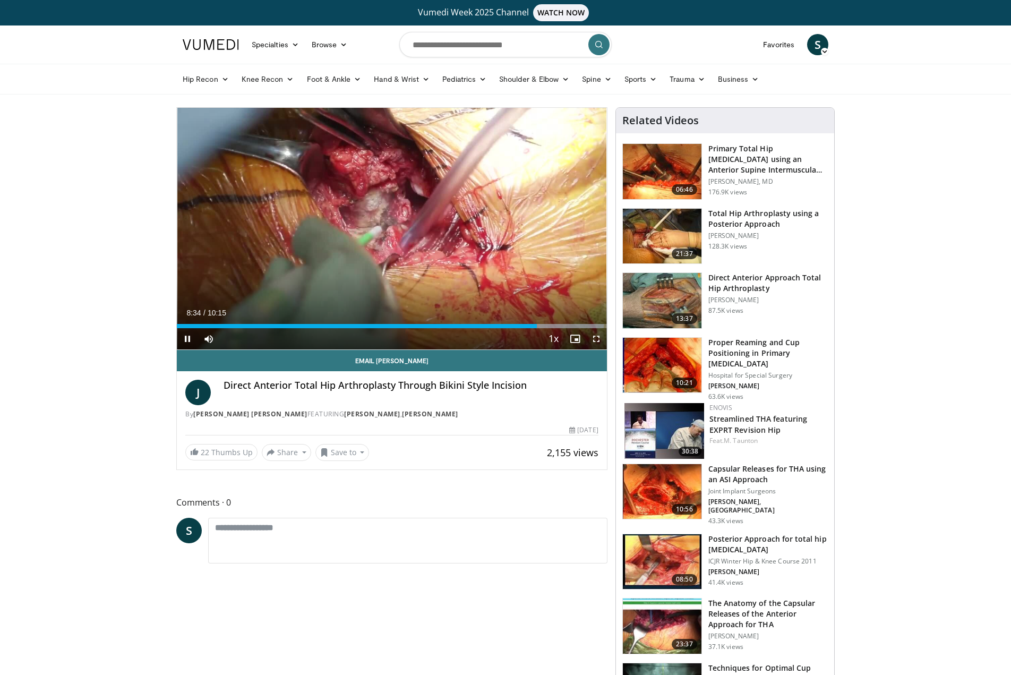
click at [185, 337] on span "Video Player" at bounding box center [187, 338] width 21 height 21
click at [189, 339] on span "Video Player" at bounding box center [187, 338] width 21 height 21
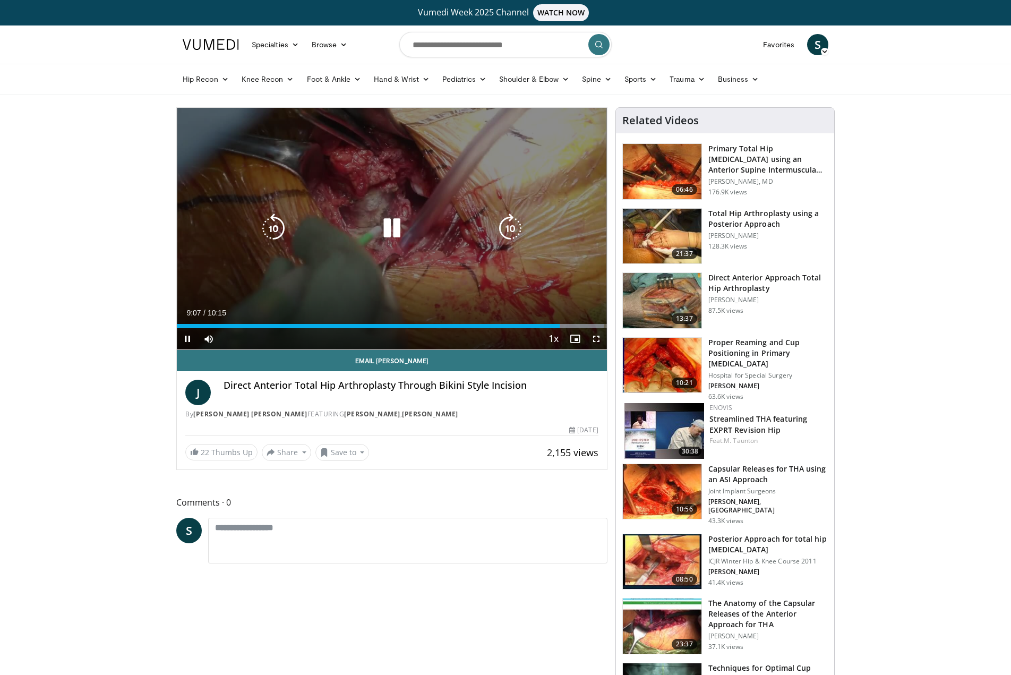
click at [394, 232] on icon "Video Player" at bounding box center [392, 228] width 30 height 30
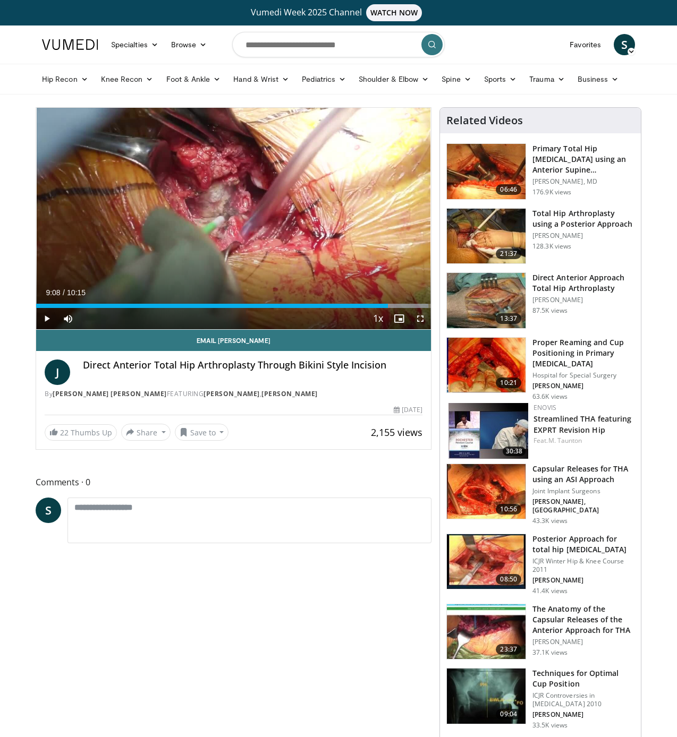
click at [47, 319] on span "Video Player" at bounding box center [46, 318] width 21 height 21
click at [45, 321] on span "Video Player" at bounding box center [46, 318] width 21 height 21
click at [46, 319] on span "Video Player" at bounding box center [46, 318] width 21 height 21
click at [47, 319] on span "Video Player" at bounding box center [46, 318] width 21 height 21
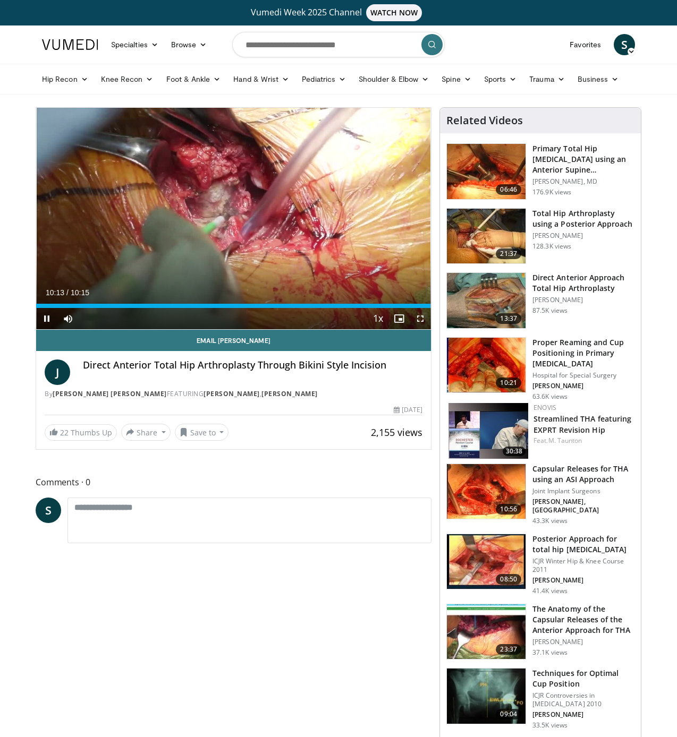
click at [47, 319] on span "Video Player" at bounding box center [46, 318] width 21 height 21
click at [83, 12] on link "Vumedi Week 2025 Channel WATCH NOW" at bounding box center [339, 12] width 590 height 17
